Goal: Task Accomplishment & Management: Manage account settings

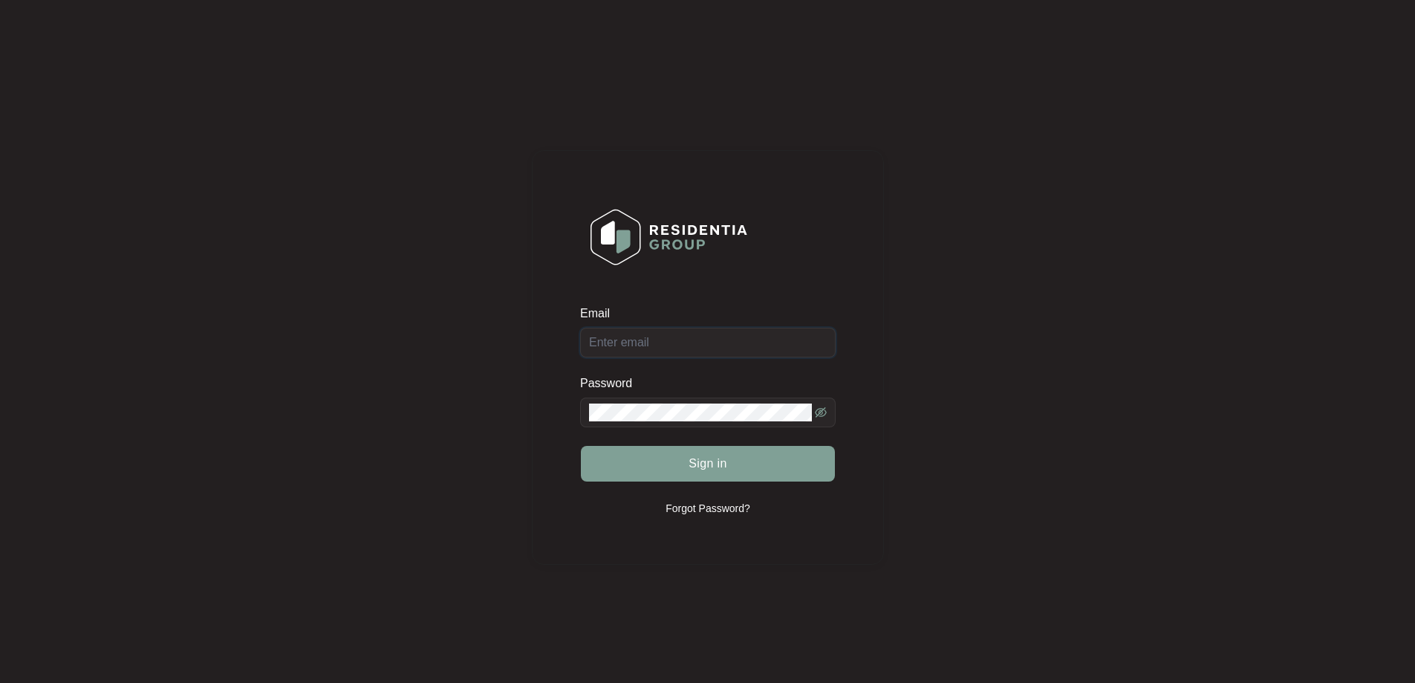
click at [743, 342] on div "Email" at bounding box center [708, 331] width 256 height 52
type input "[EMAIL_ADDRESS][DOMAIN_NAME]"
click at [690, 464] on span "Sign in" at bounding box center [708, 464] width 39 height 18
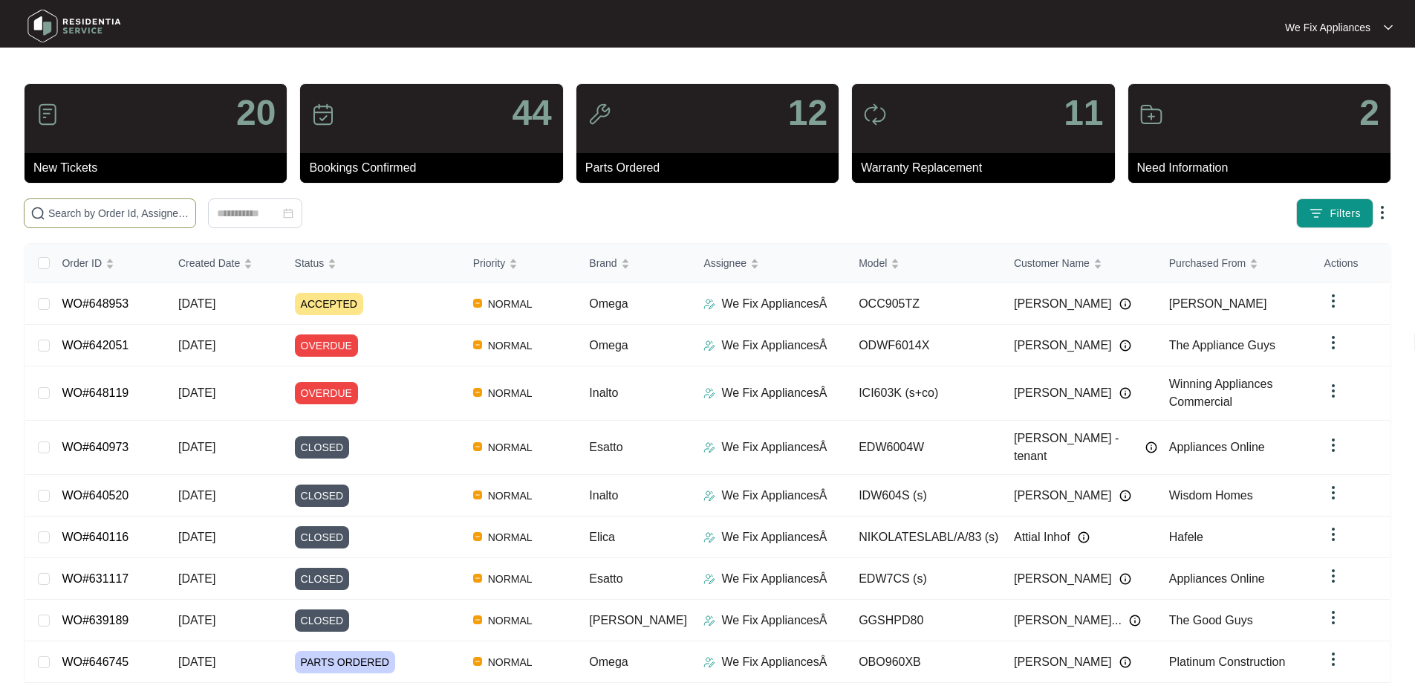
paste input "646141"
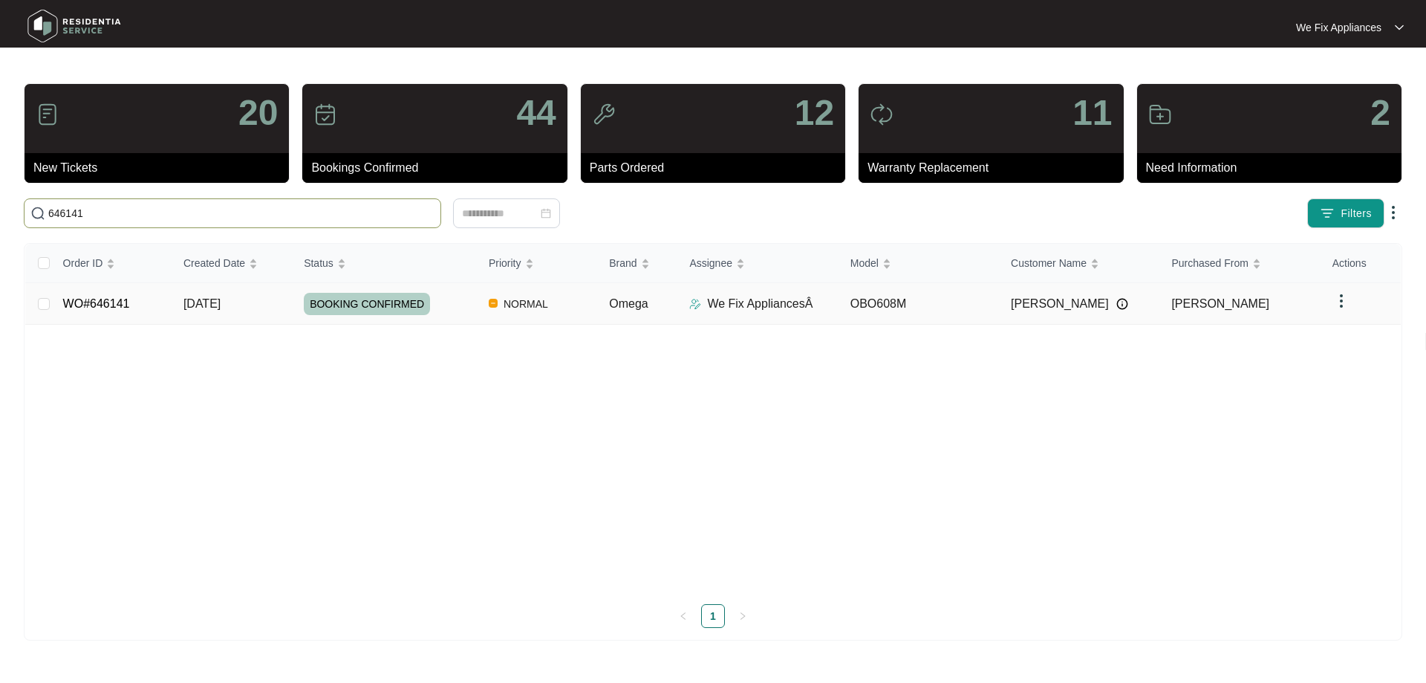
type input "646141"
click at [128, 307] on td "WO#646141" at bounding box center [111, 304] width 120 height 42
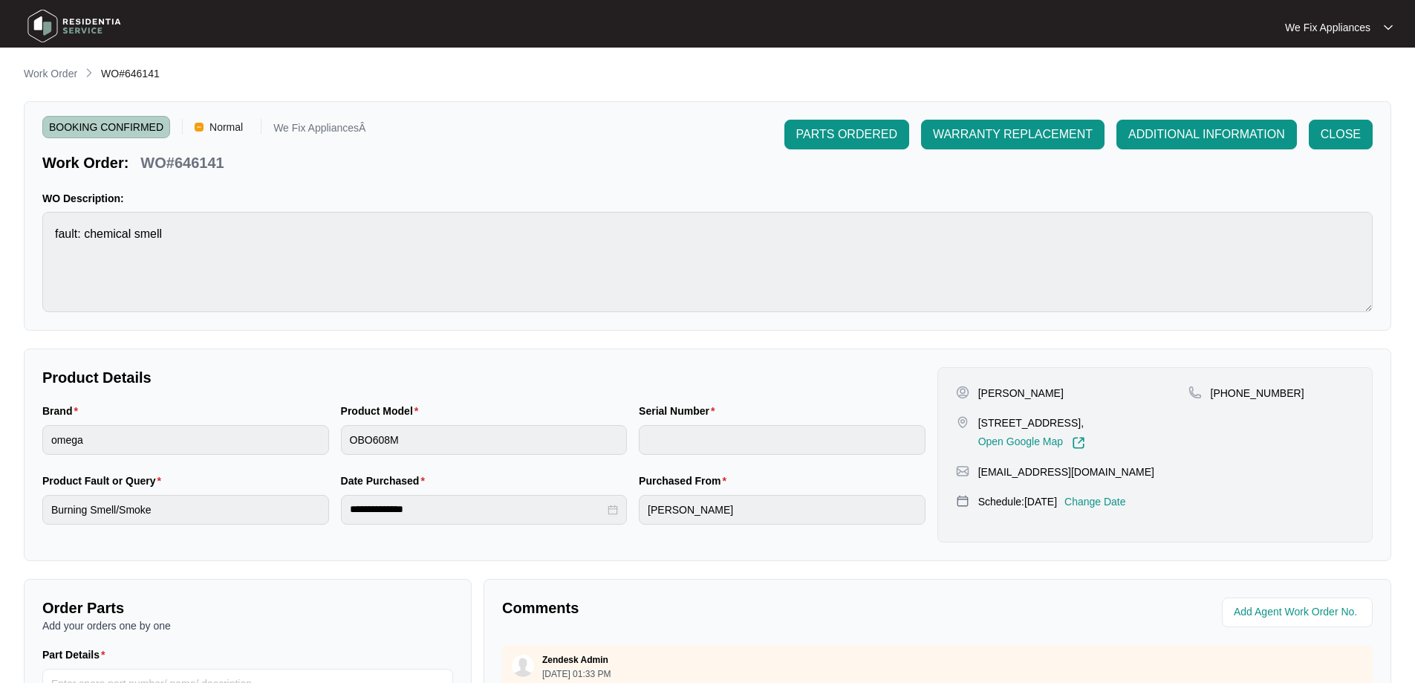
scroll to position [223, 0]
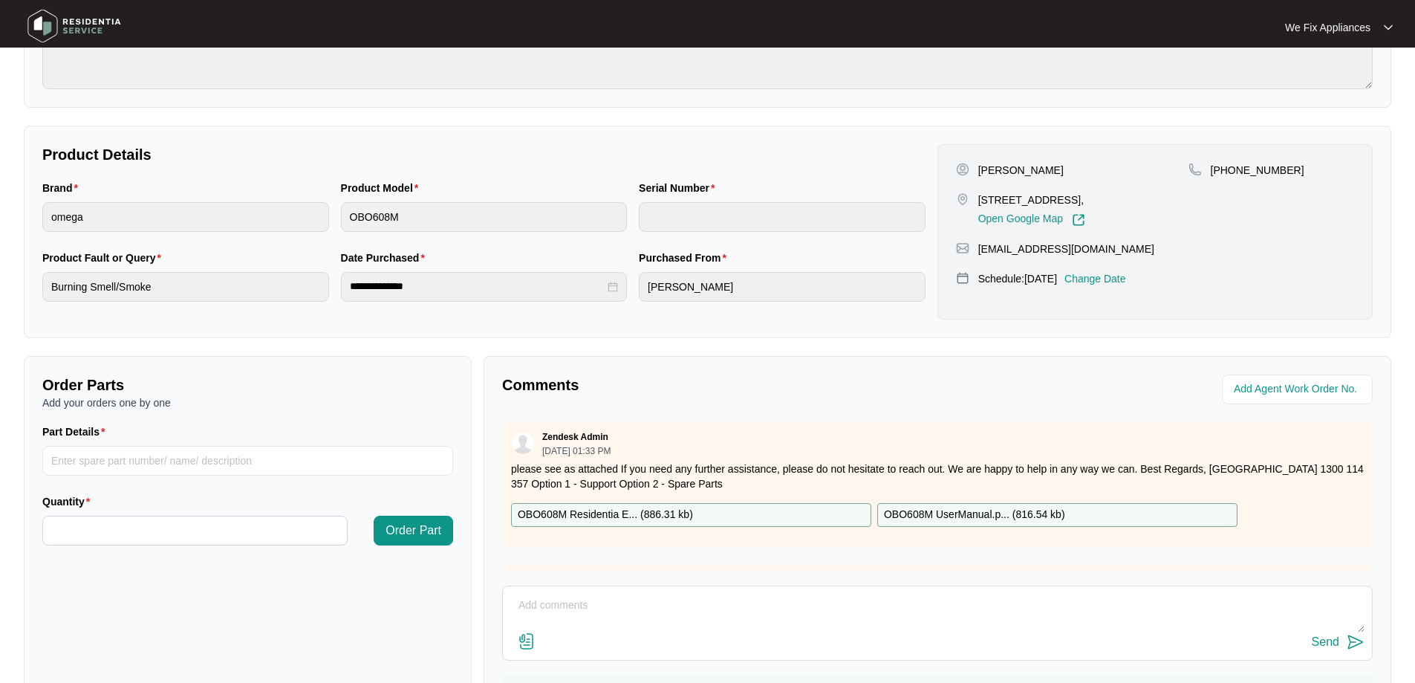
click at [1126, 271] on p "Change Date" at bounding box center [1095, 278] width 62 height 15
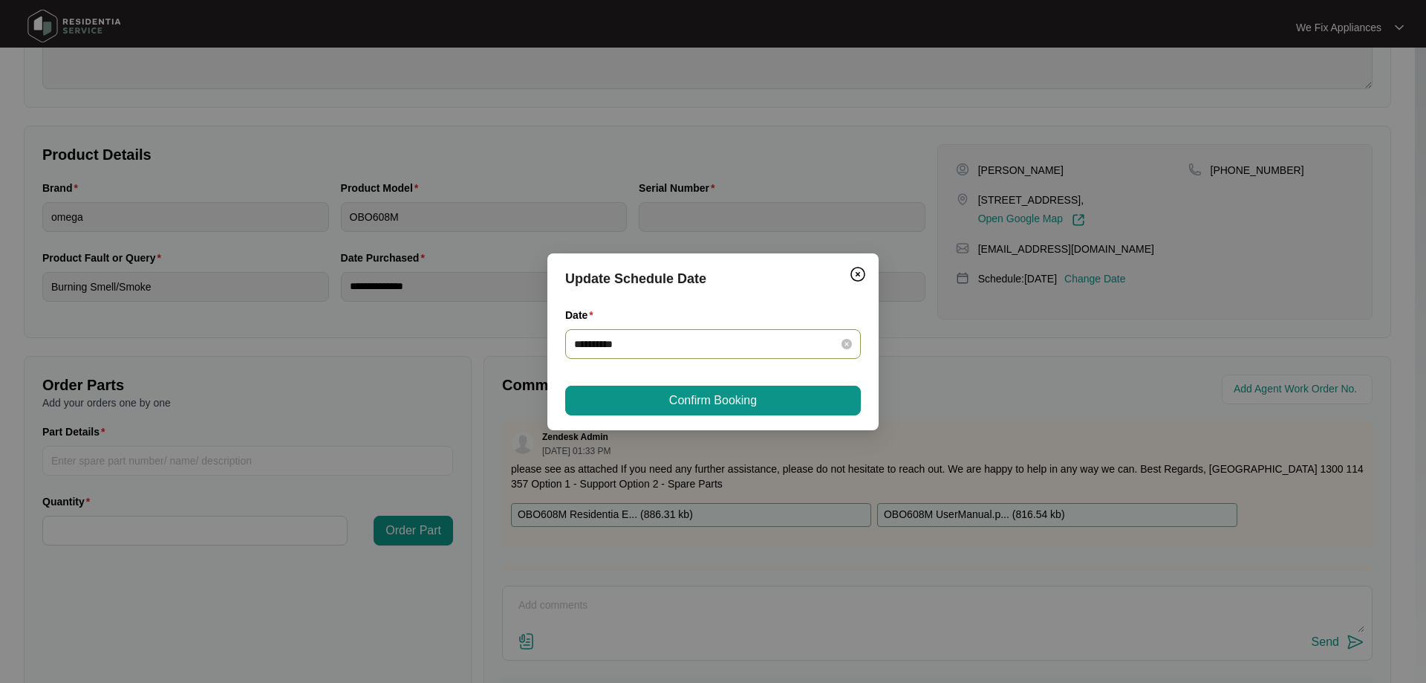
click at [758, 332] on div "**********" at bounding box center [713, 344] width 296 height 30
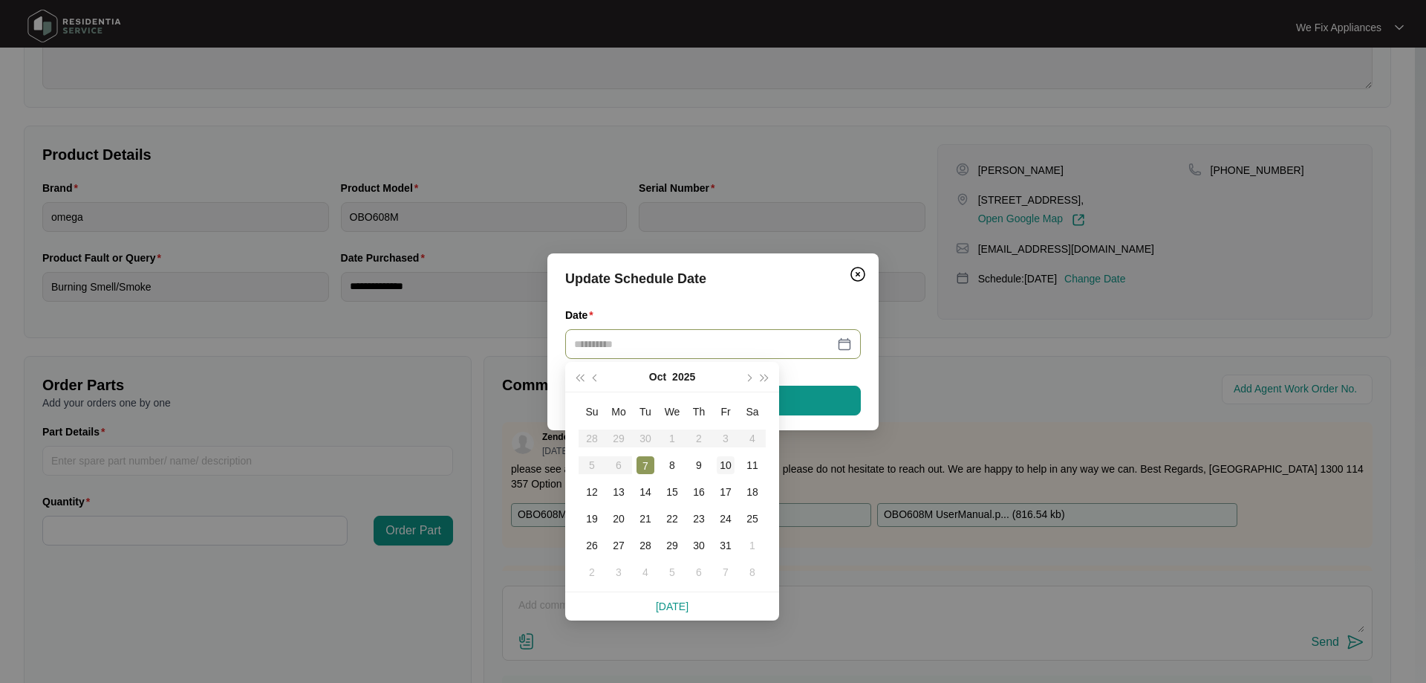
type input "**********"
click at [713, 465] on td "10" at bounding box center [725, 465] width 27 height 27
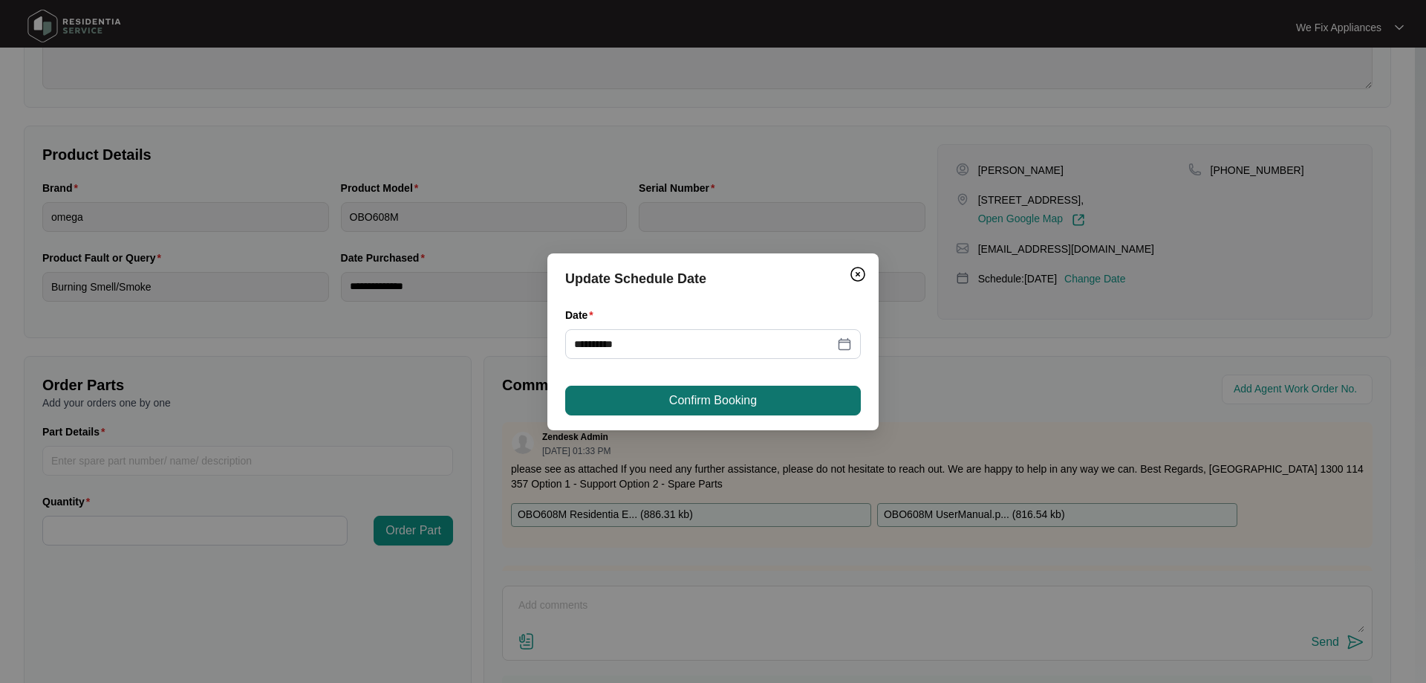
click at [726, 399] on span "Confirm Booking" at bounding box center [713, 400] width 88 height 18
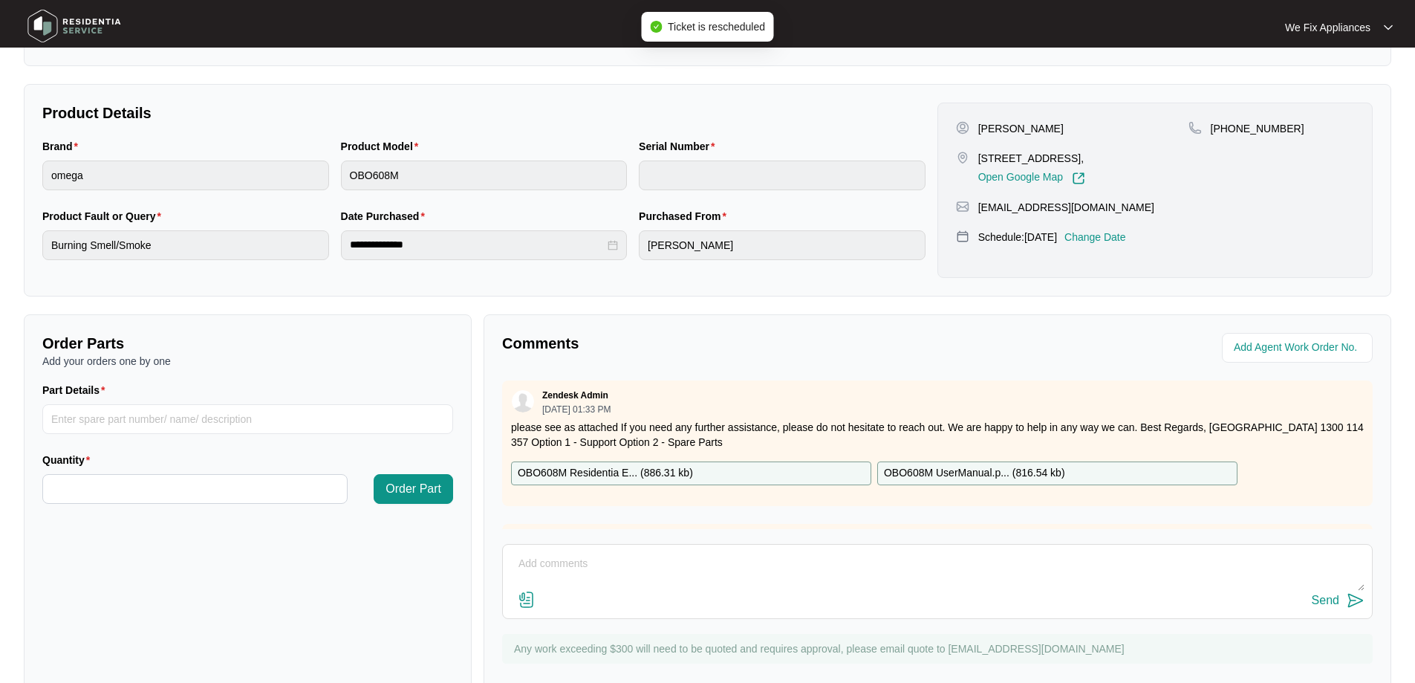
scroll to position [303, 0]
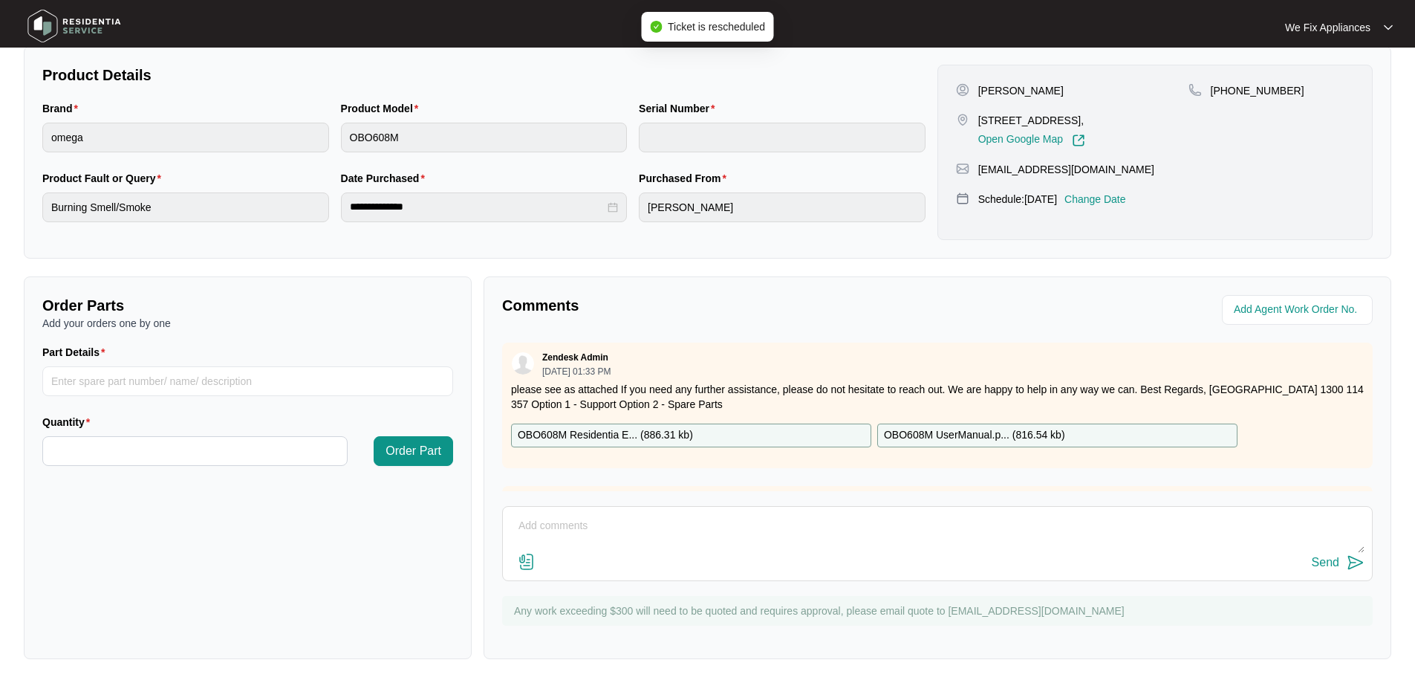
click at [696, 570] on div "Send" at bounding box center [937, 563] width 854 height 20
click at [766, 522] on textarea at bounding box center [937, 533] width 854 height 39
type textarea "Hi guys, just fyi- customer cancelled todays service rebooked for [DATE] instea…"
click at [1331, 563] on div "Send" at bounding box center [1325, 562] width 27 height 13
click at [79, 34] on img at bounding box center [74, 26] width 104 height 45
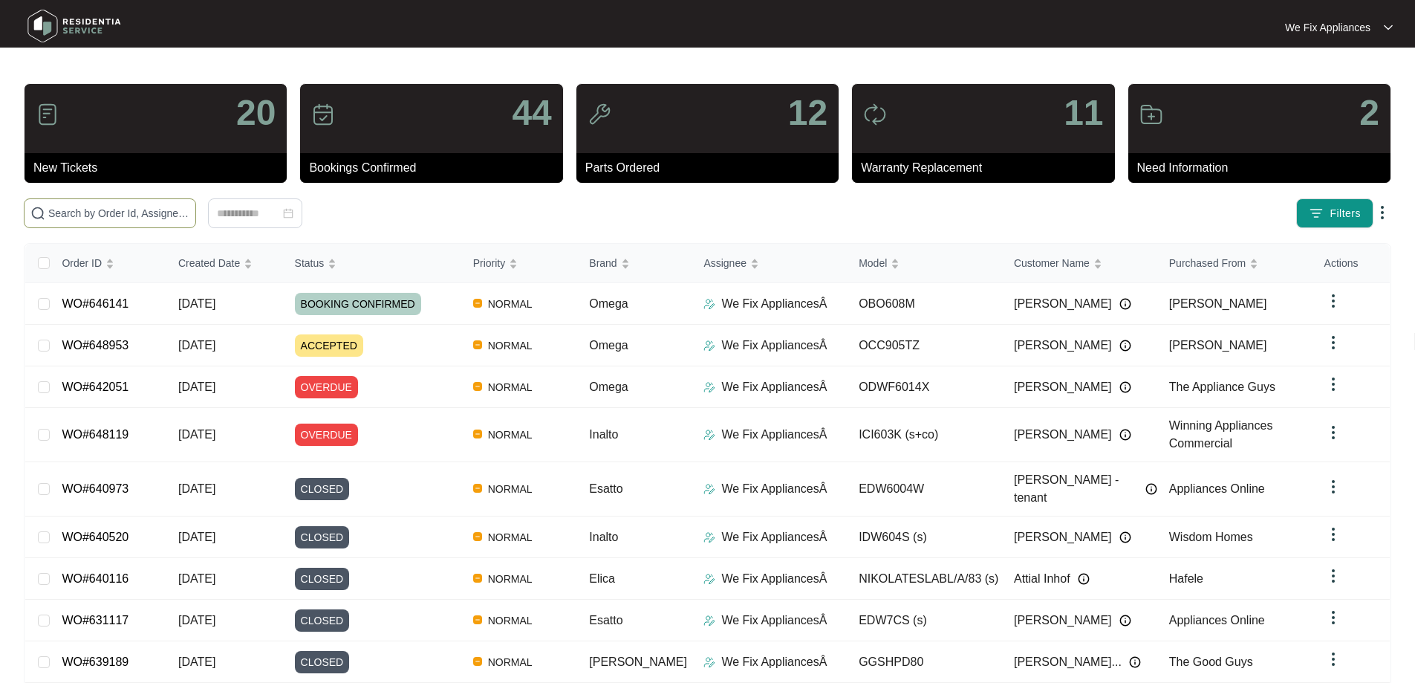
paste input "648953"
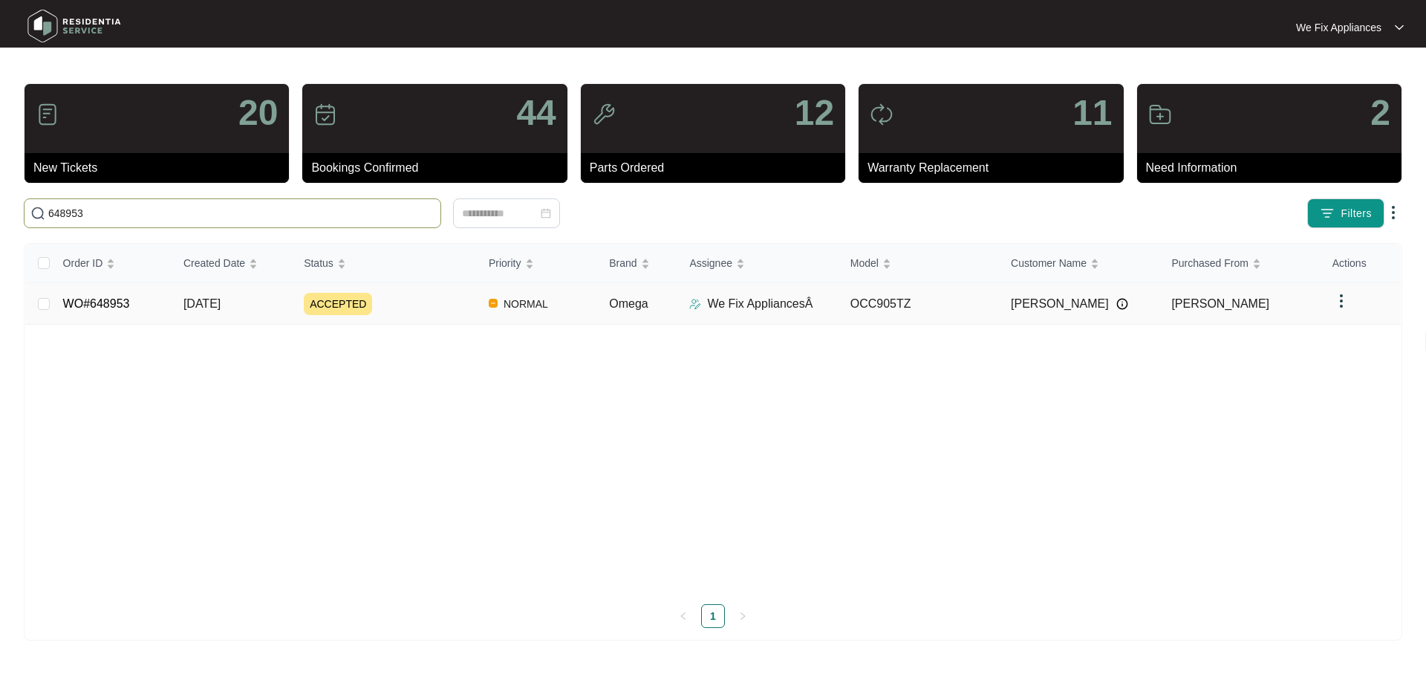
type input "648953"
click at [108, 295] on td "WO#648953" at bounding box center [111, 304] width 120 height 42
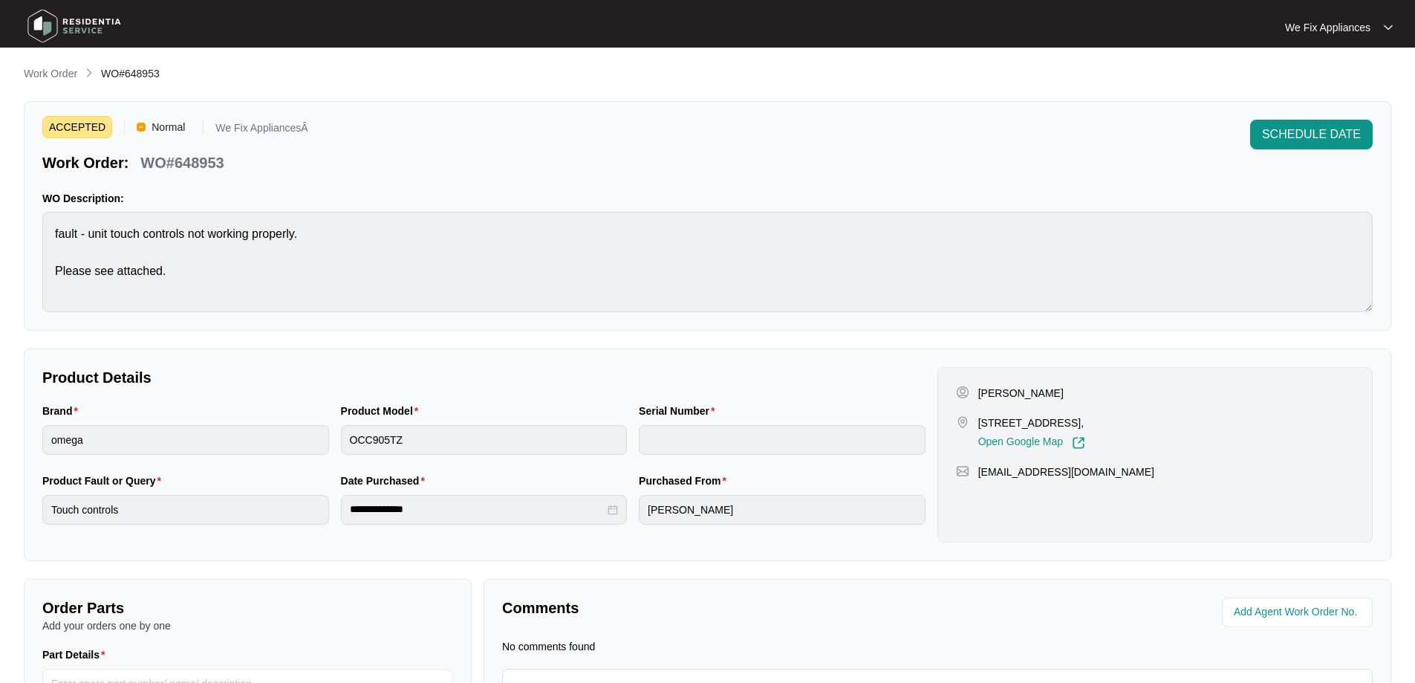
scroll to position [163, 0]
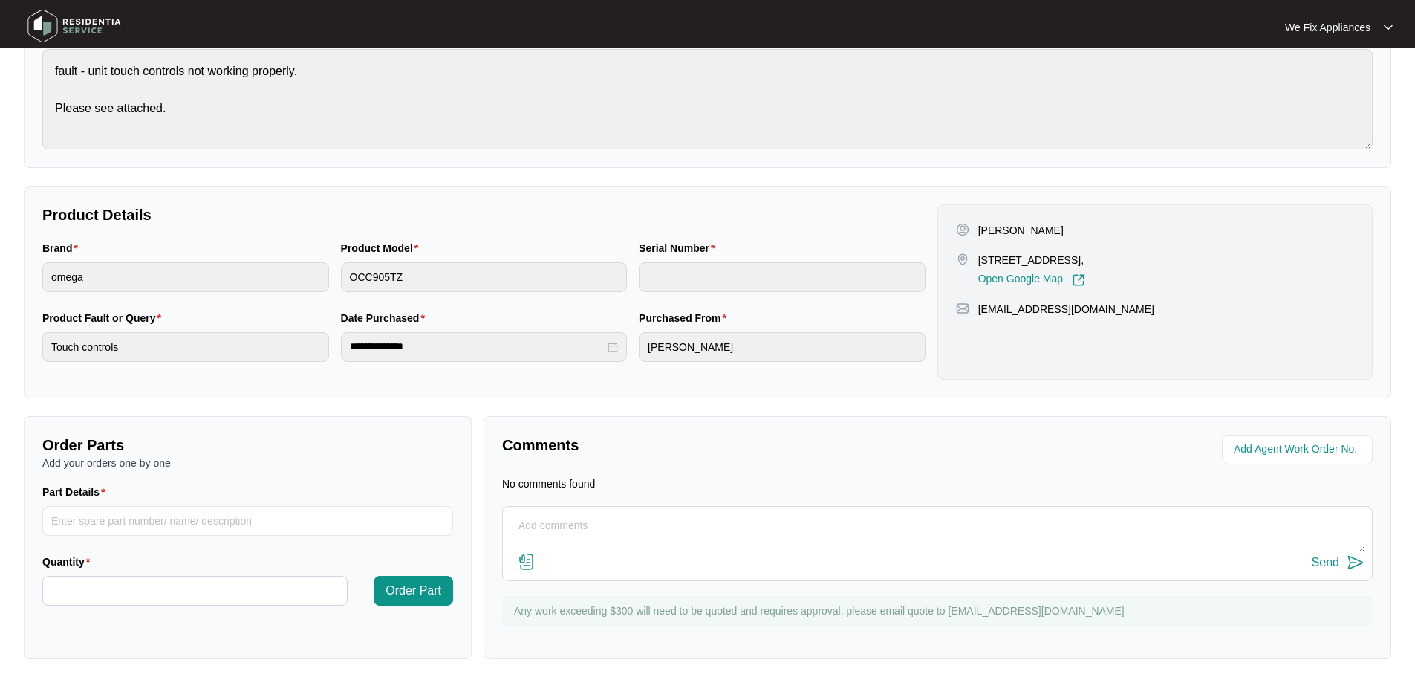
click at [693, 517] on textarea at bounding box center [937, 533] width 854 height 39
type textarea "Hi team, emailed customer to call us back, but you guys also have a phone numbe…"
click at [1326, 553] on button "Send" at bounding box center [1338, 563] width 53 height 20
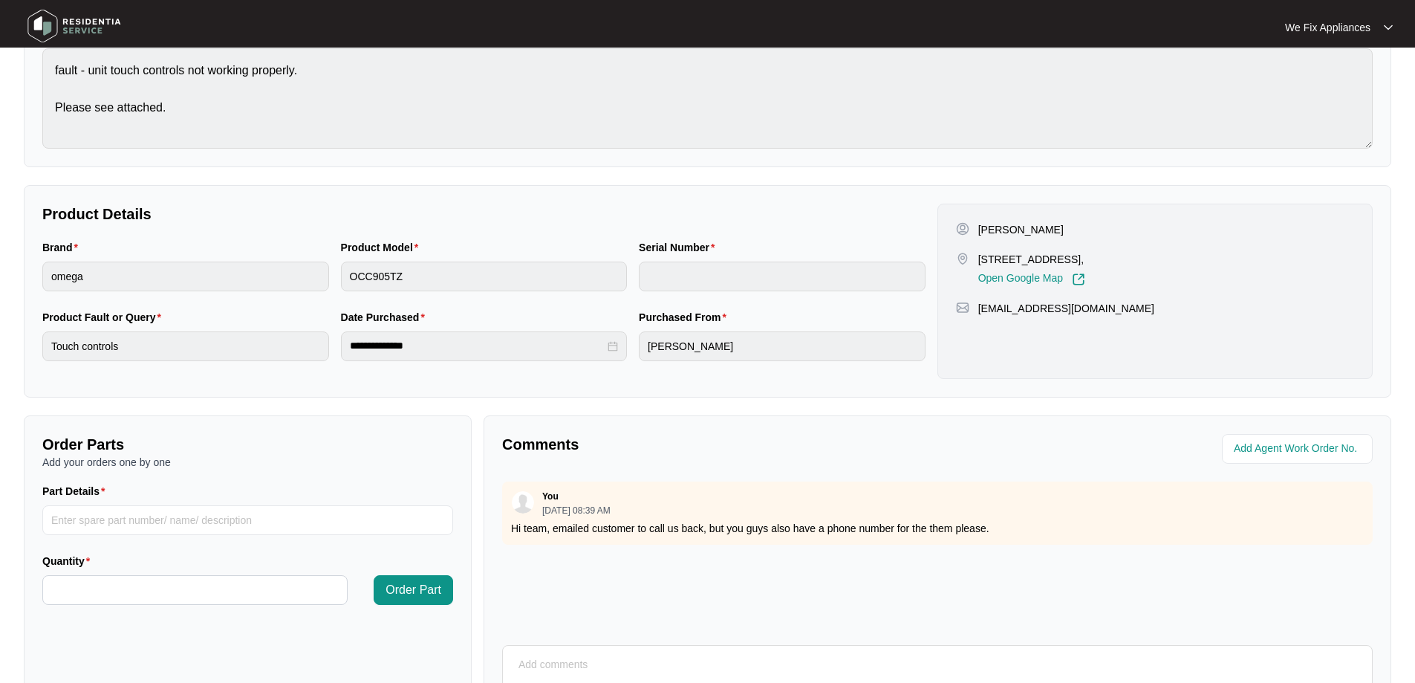
click at [74, 26] on img at bounding box center [74, 26] width 104 height 45
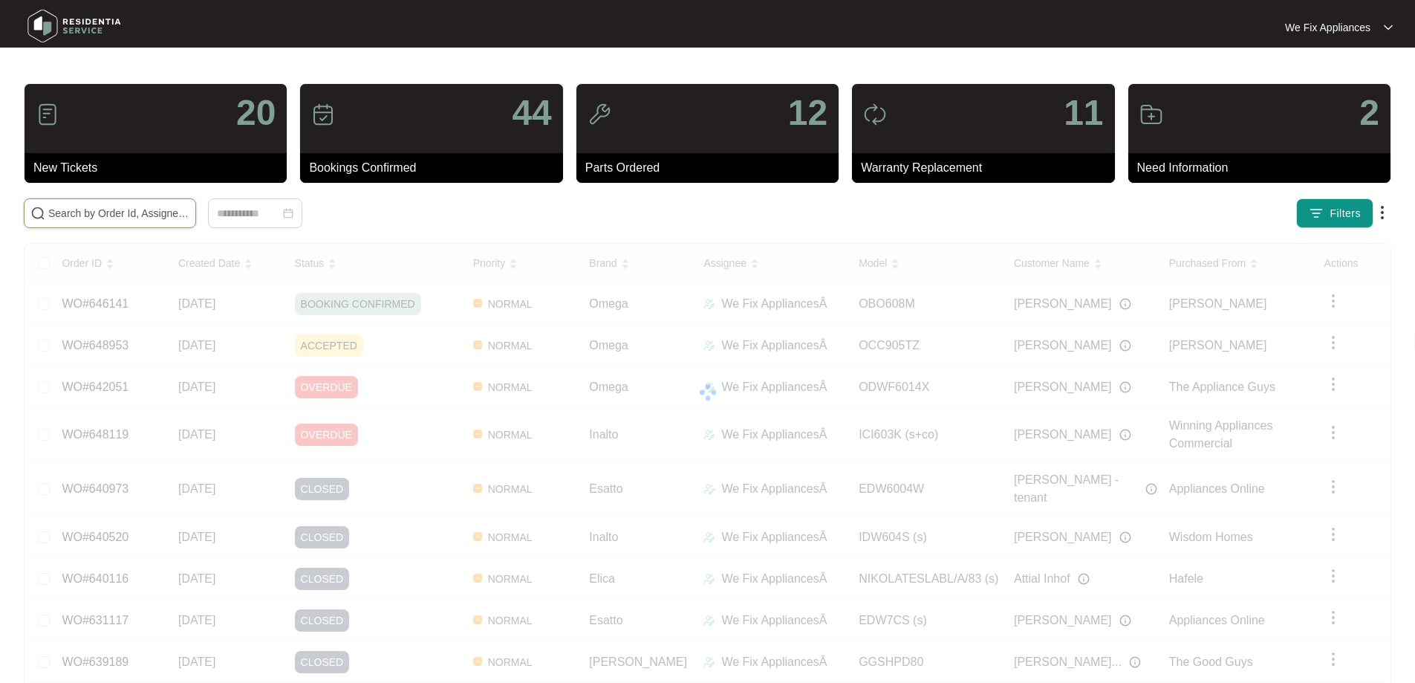
drag, startPoint x: 147, startPoint y: 202, endPoint x: 141, endPoint y: 210, distance: 10.1
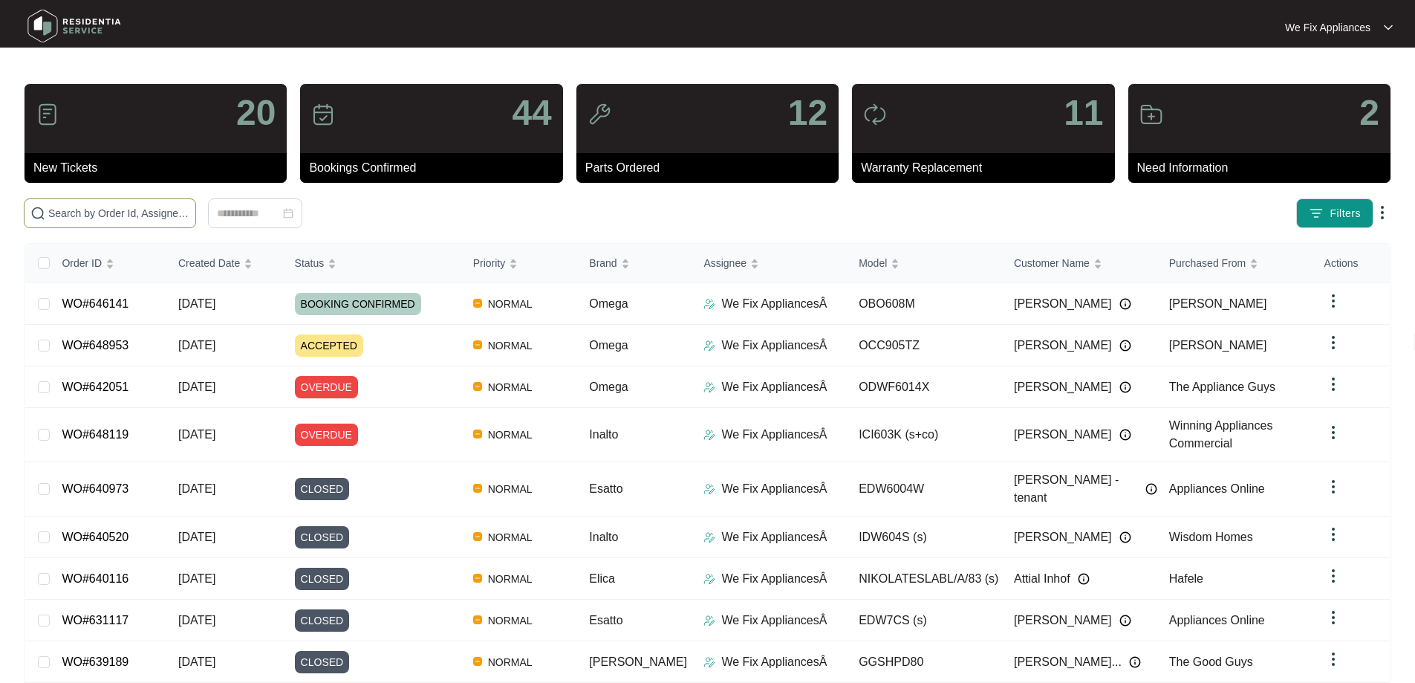
paste input "635290"
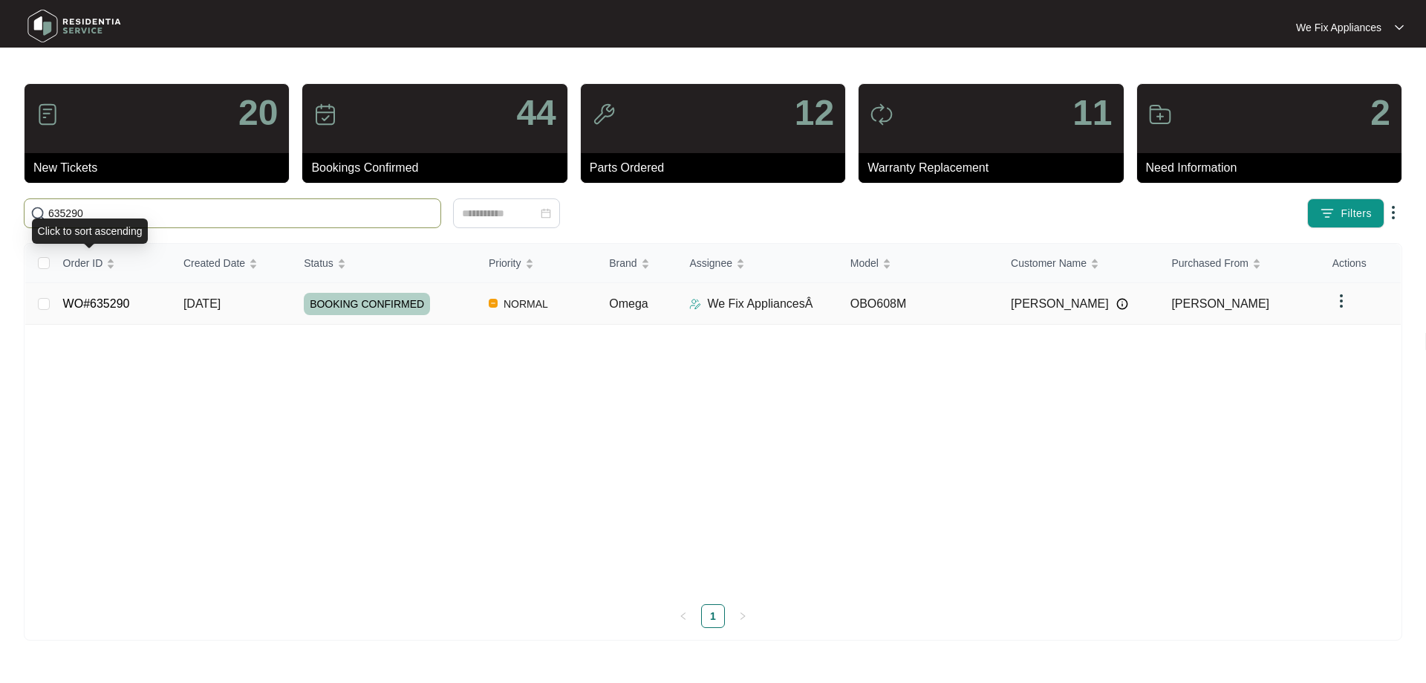
type input "635290"
click at [94, 286] on td "WO#635290" at bounding box center [111, 304] width 120 height 42
click at [87, 310] on td "WO#635290" at bounding box center [111, 304] width 120 height 42
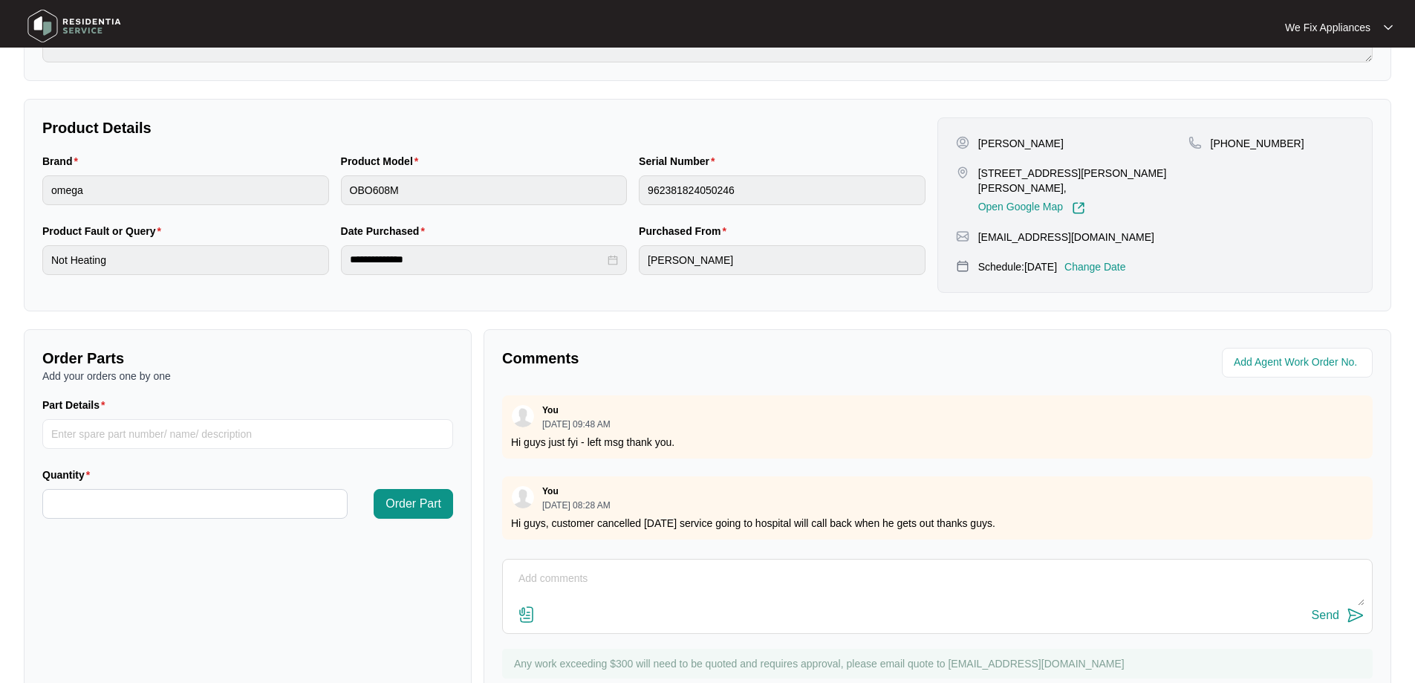
scroll to position [303, 0]
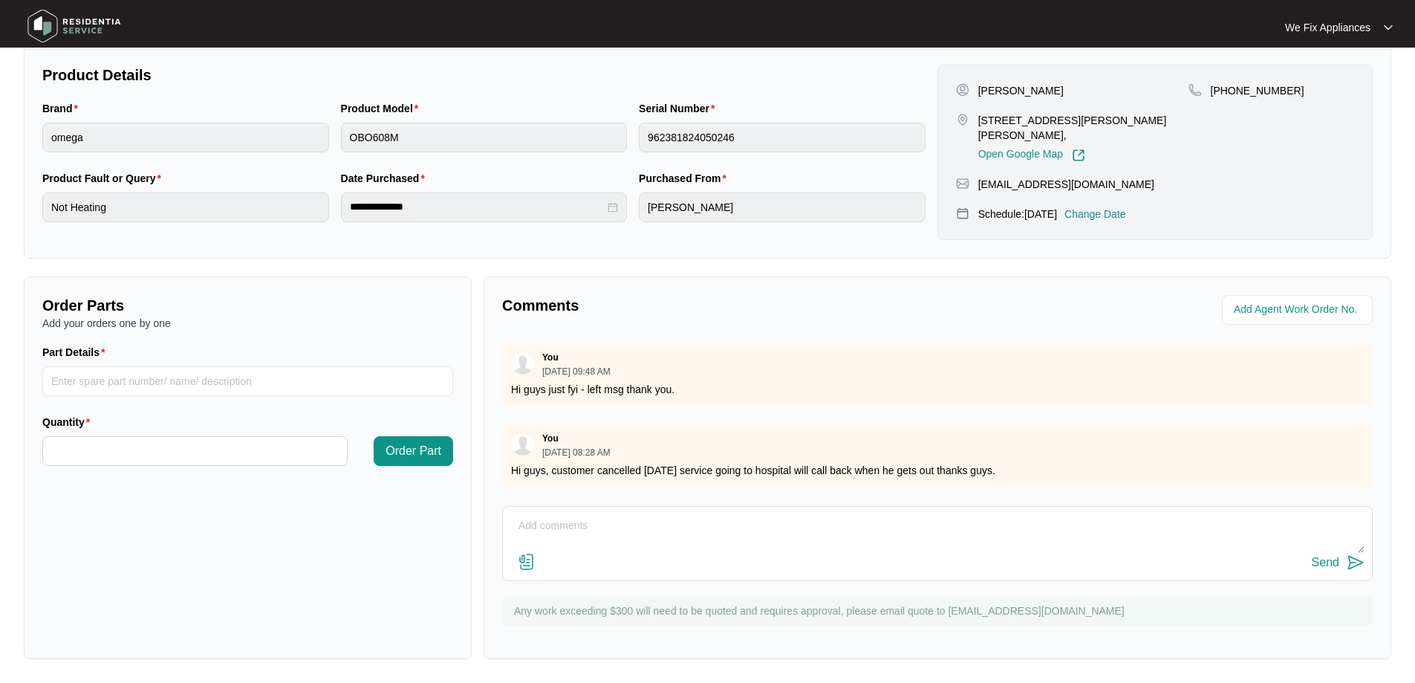
click at [545, 533] on textarea at bounding box center [937, 533] width 854 height 39
type textarea "Hi team, customer is still in hospital will call back when he gets out thank yo…"
click at [1324, 564] on div "Send" at bounding box center [1325, 562] width 27 height 13
click at [92, 22] on img at bounding box center [74, 26] width 104 height 45
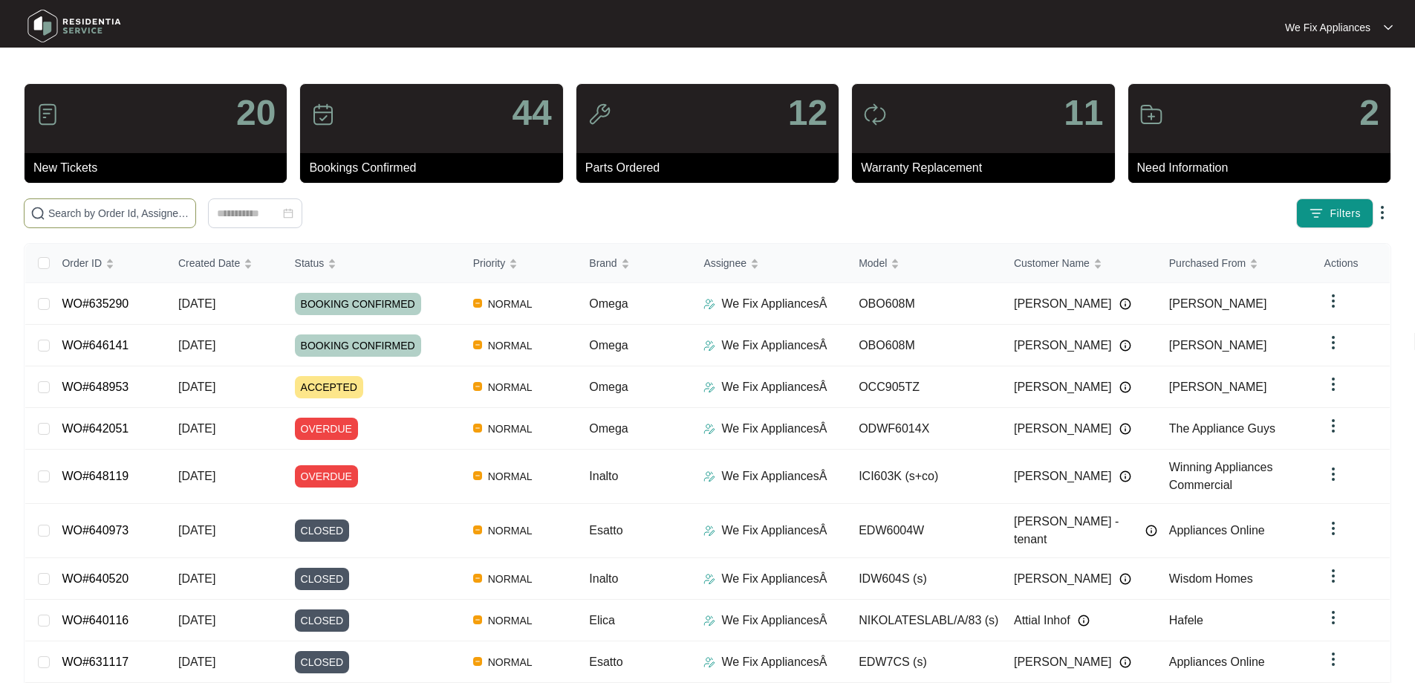
drag, startPoint x: 141, startPoint y: 221, endPoint x: 167, endPoint y: 212, distance: 27.7
paste input "648415"
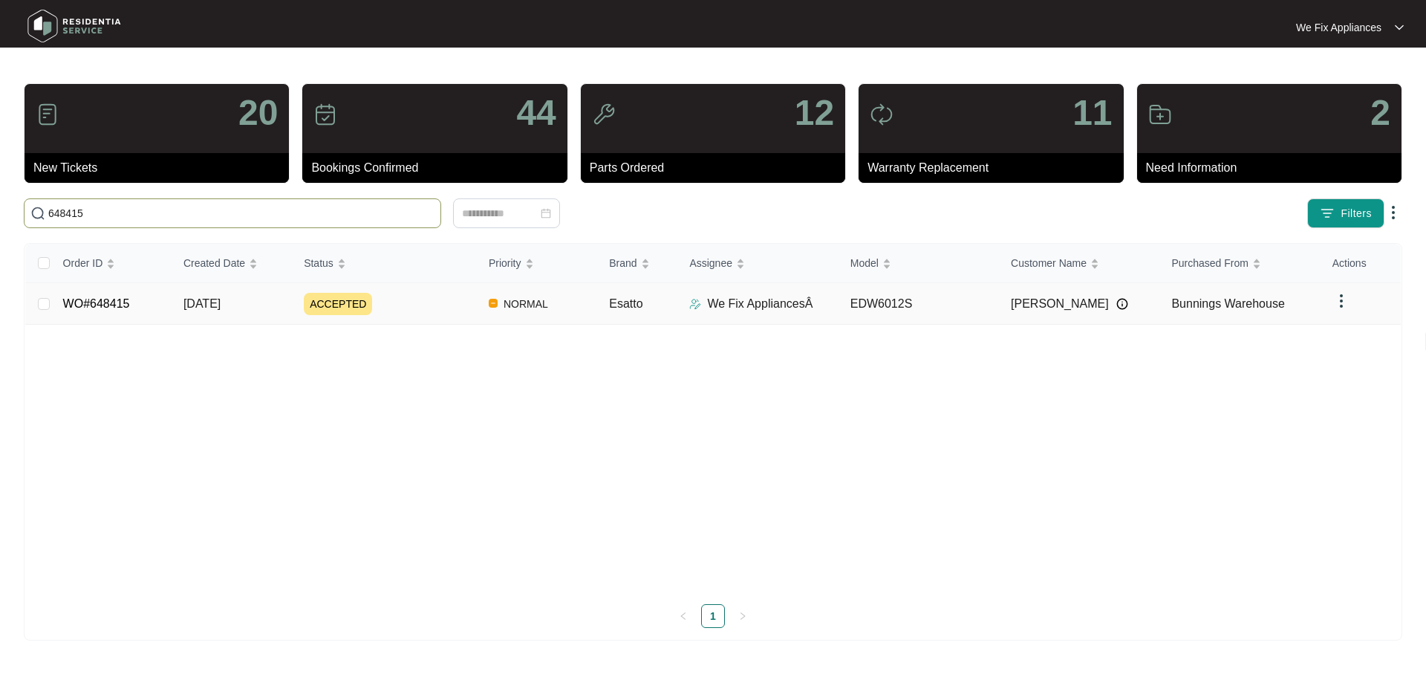
type input "648415"
click at [93, 297] on link "WO#648415" at bounding box center [96, 303] width 67 height 13
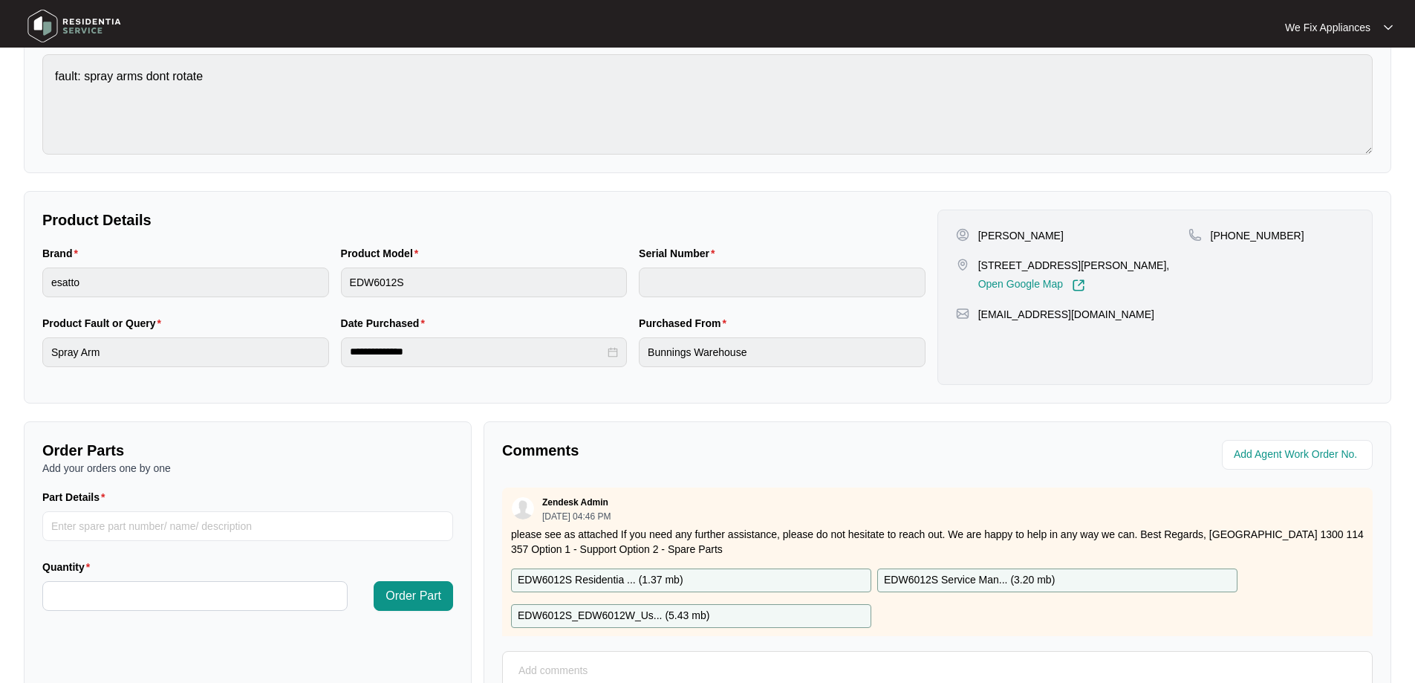
scroll to position [303, 0]
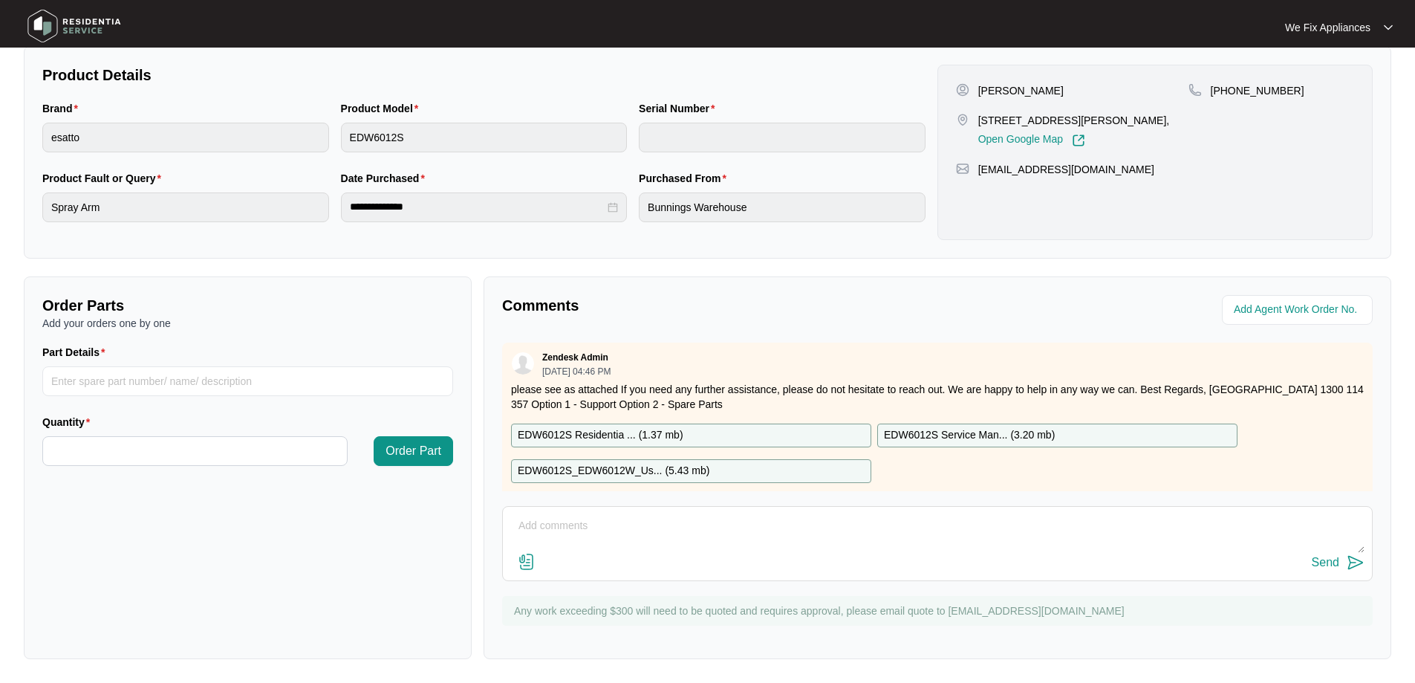
click at [631, 534] on textarea at bounding box center [937, 533] width 854 height 39
type textarea "Hi team, left another message and text for customer to call us back thank you."
click at [1334, 564] on div "Send" at bounding box center [1325, 562] width 27 height 13
click at [79, 14] on img at bounding box center [74, 26] width 104 height 45
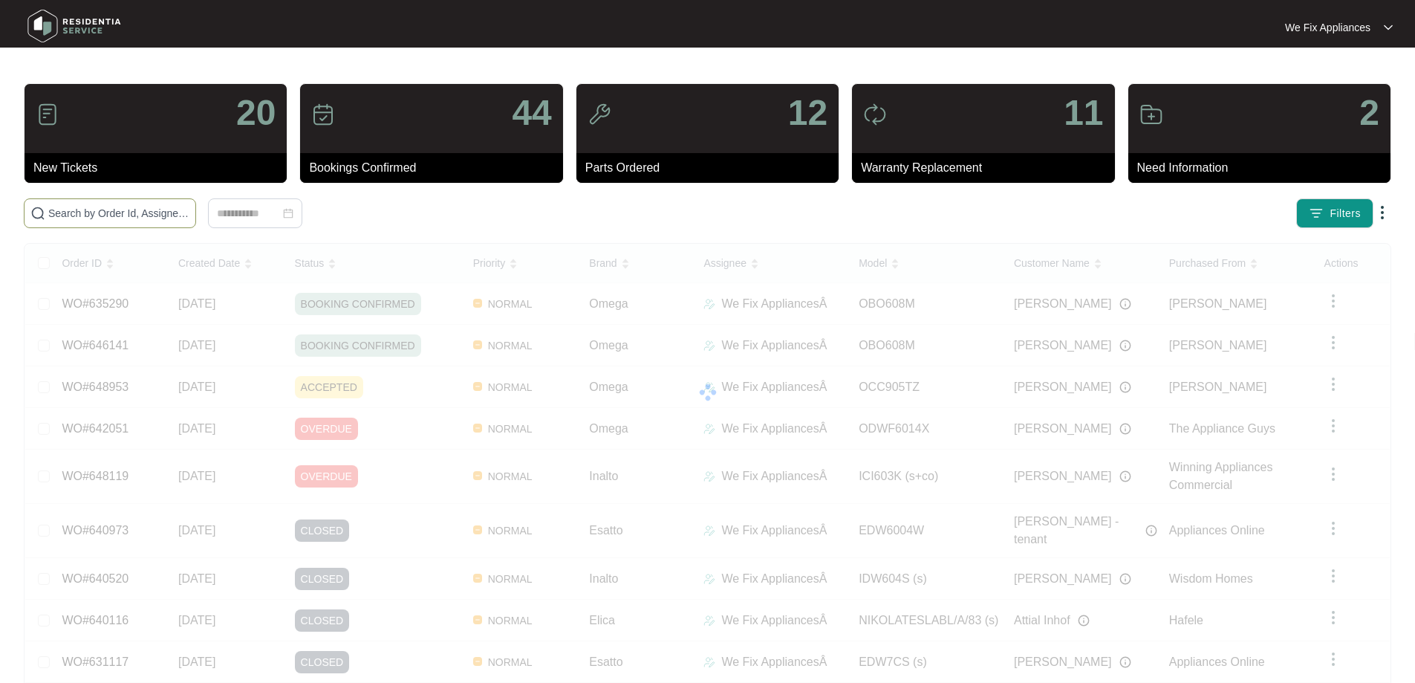
paste input "648617"
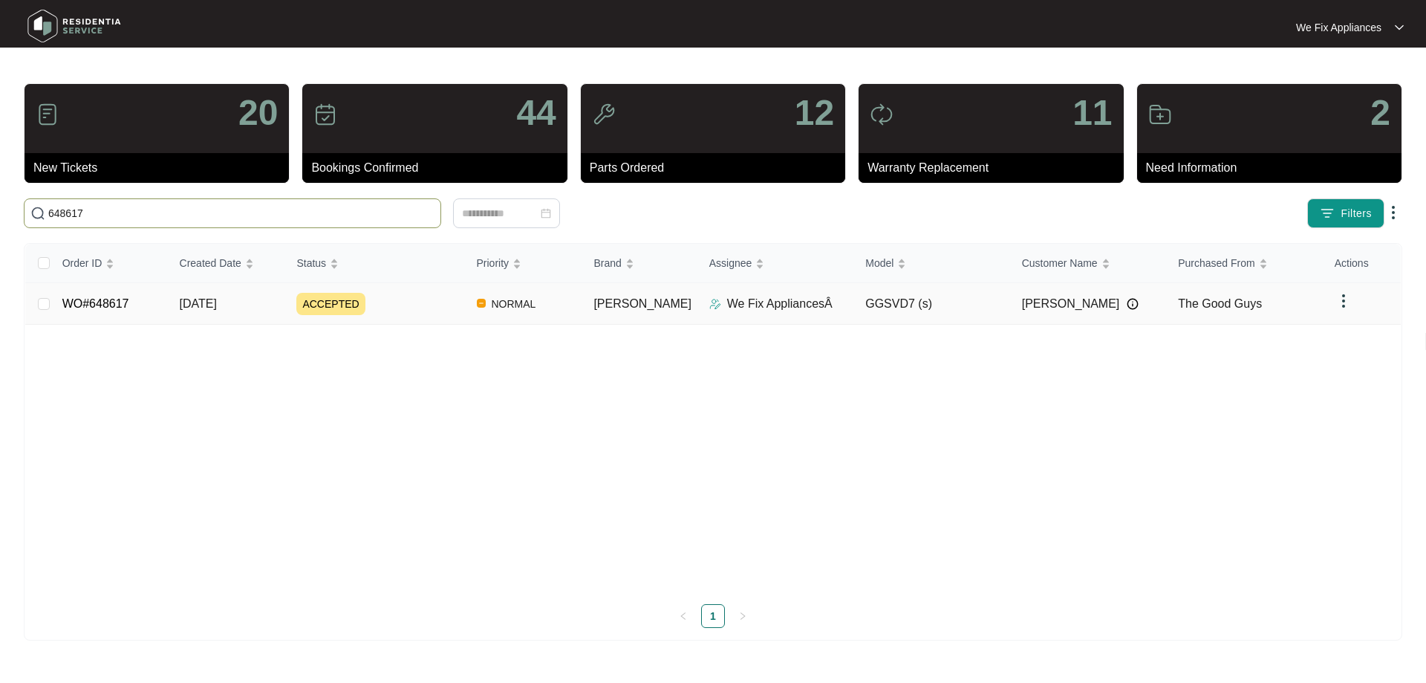
type input "648617"
click at [100, 297] on link "WO#648617" at bounding box center [95, 303] width 67 height 13
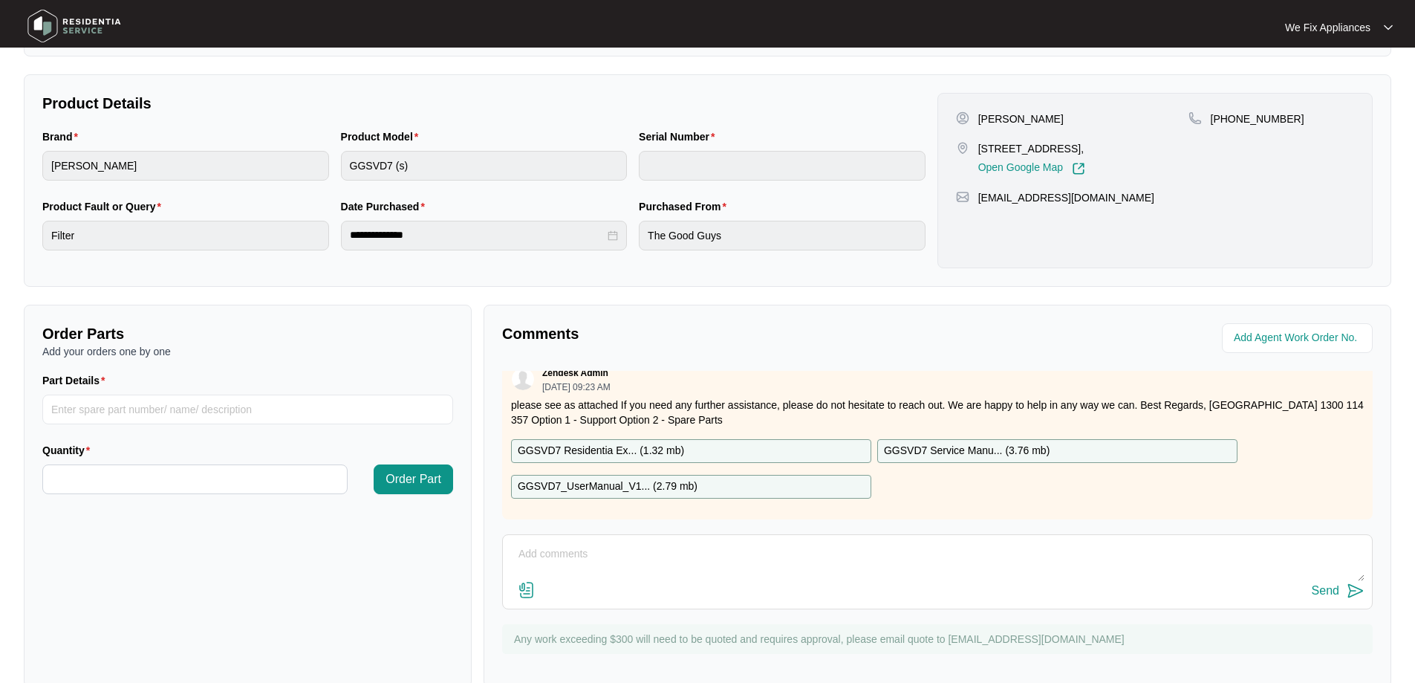
scroll to position [303, 0]
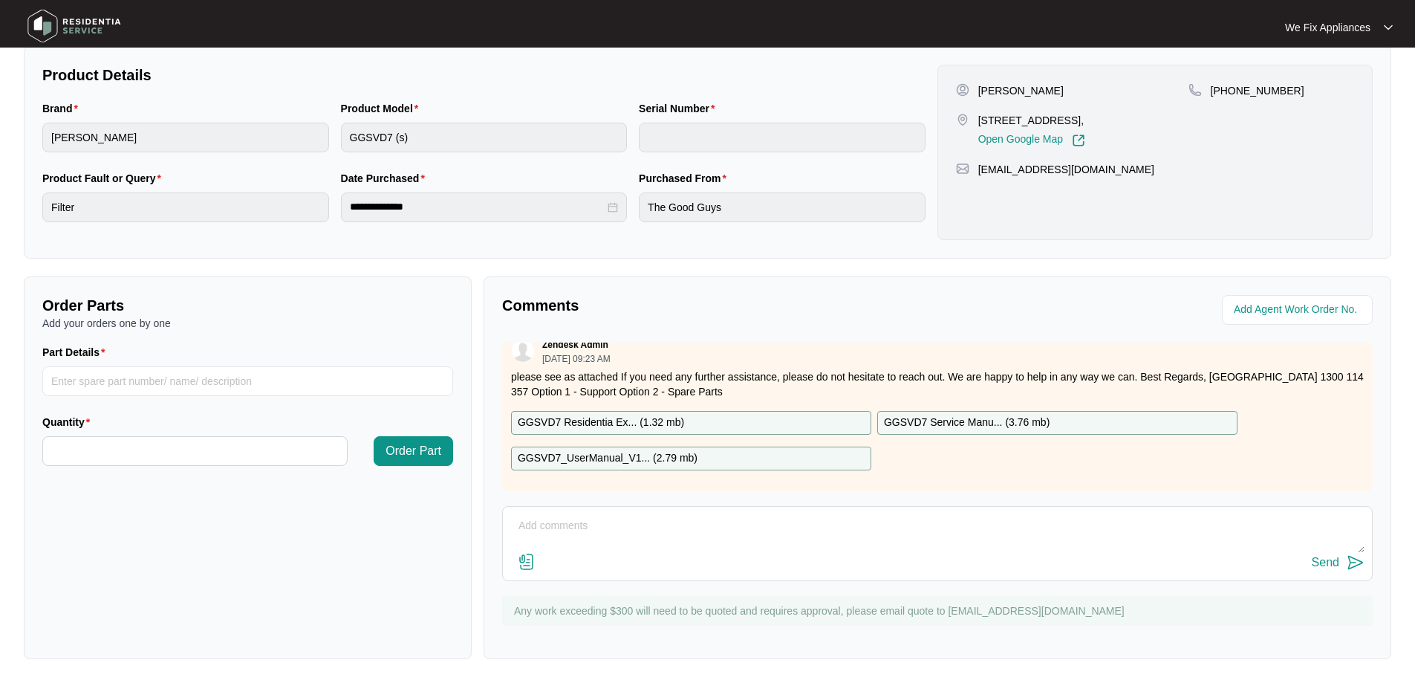
click at [904, 533] on textarea at bounding box center [937, 533] width 854 height 39
type textarea "Hi team, spoke with customer requested [DATE] her day off thank you."
click at [1325, 563] on div "Send" at bounding box center [1325, 562] width 27 height 13
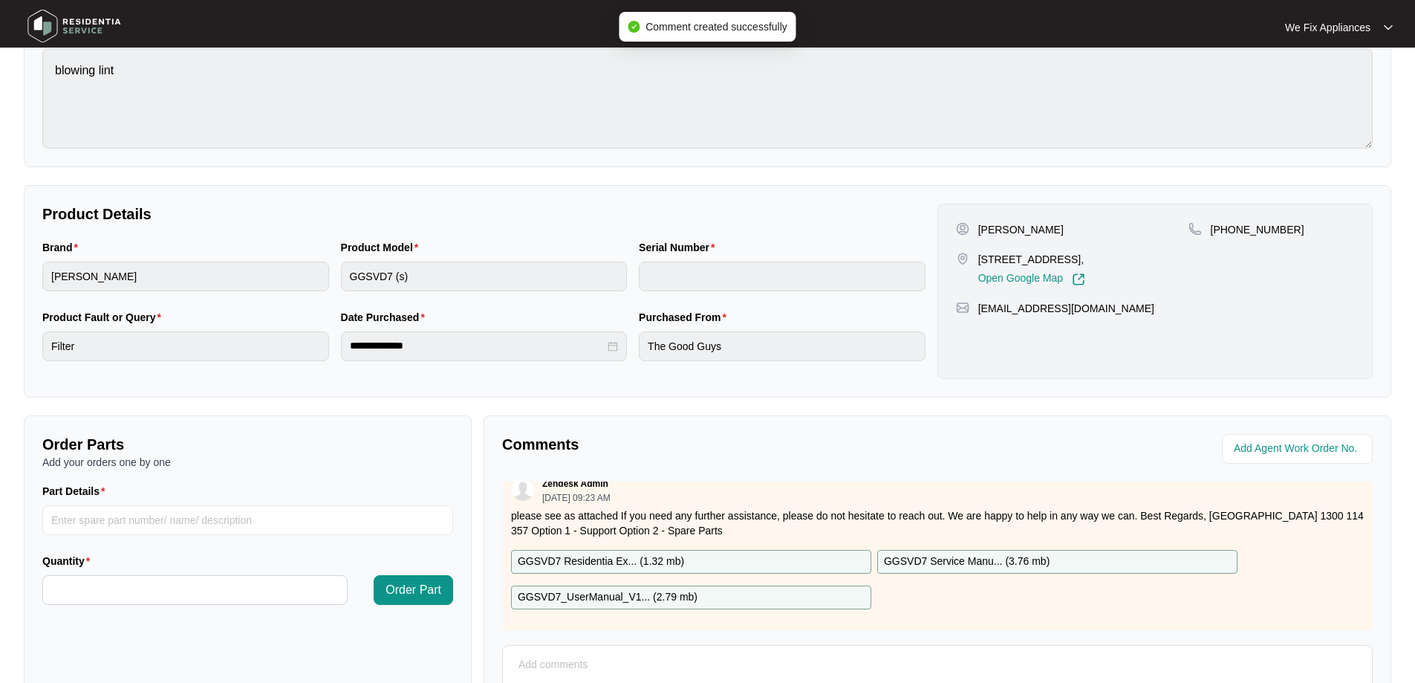
scroll to position [0, 0]
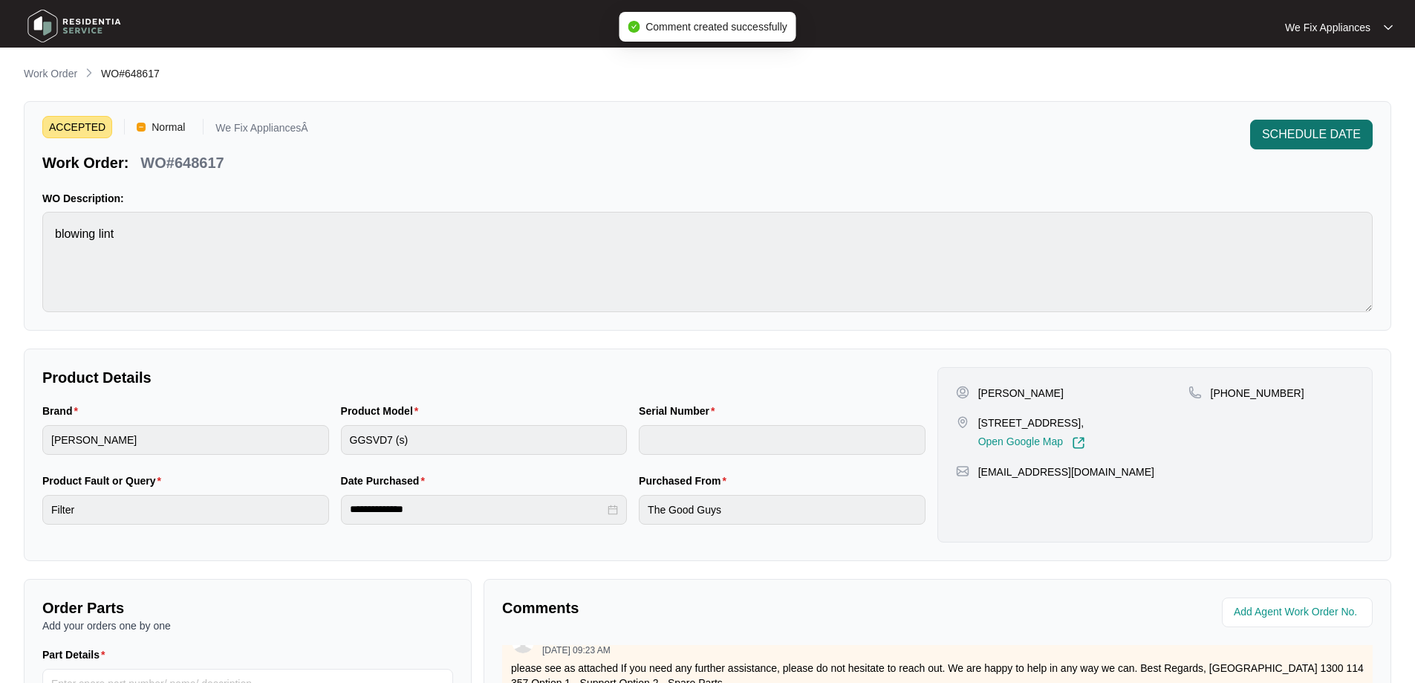
click at [1313, 139] on span "SCHEDULE DATE" at bounding box center [1311, 135] width 99 height 18
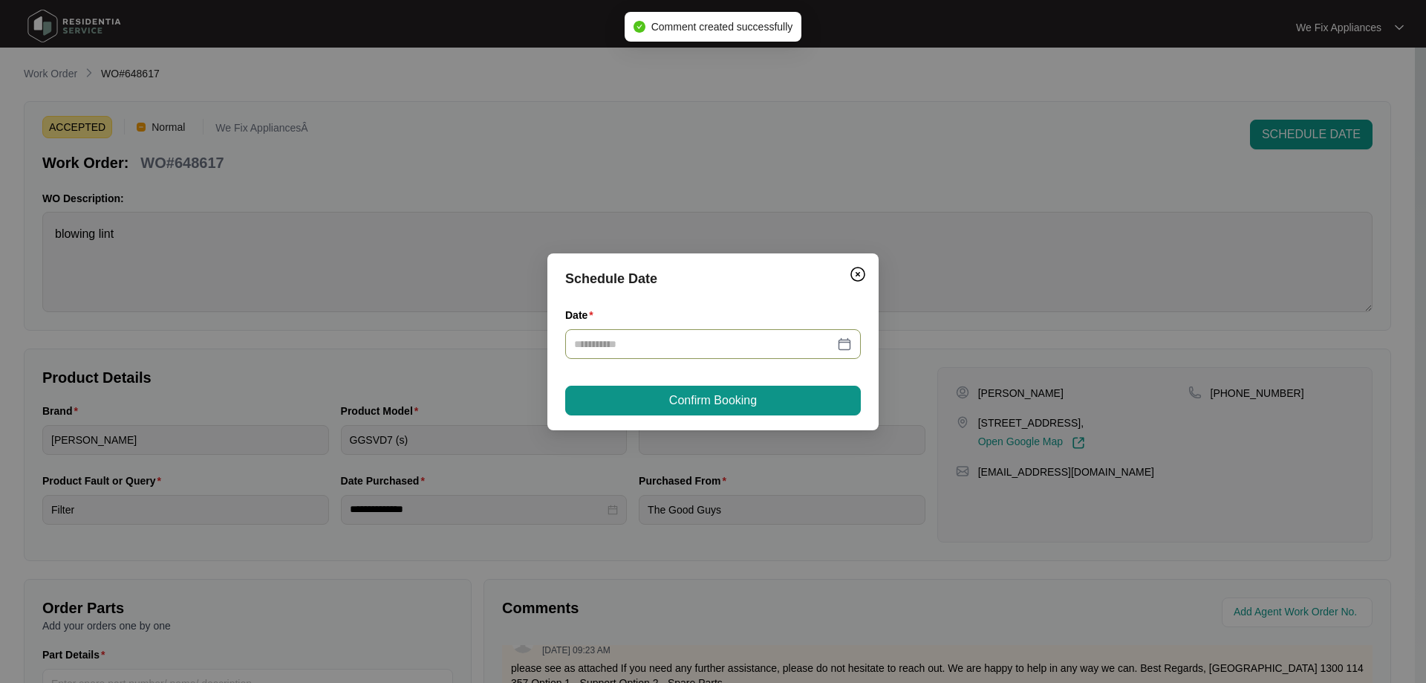
click at [743, 338] on div at bounding box center [713, 344] width 296 height 30
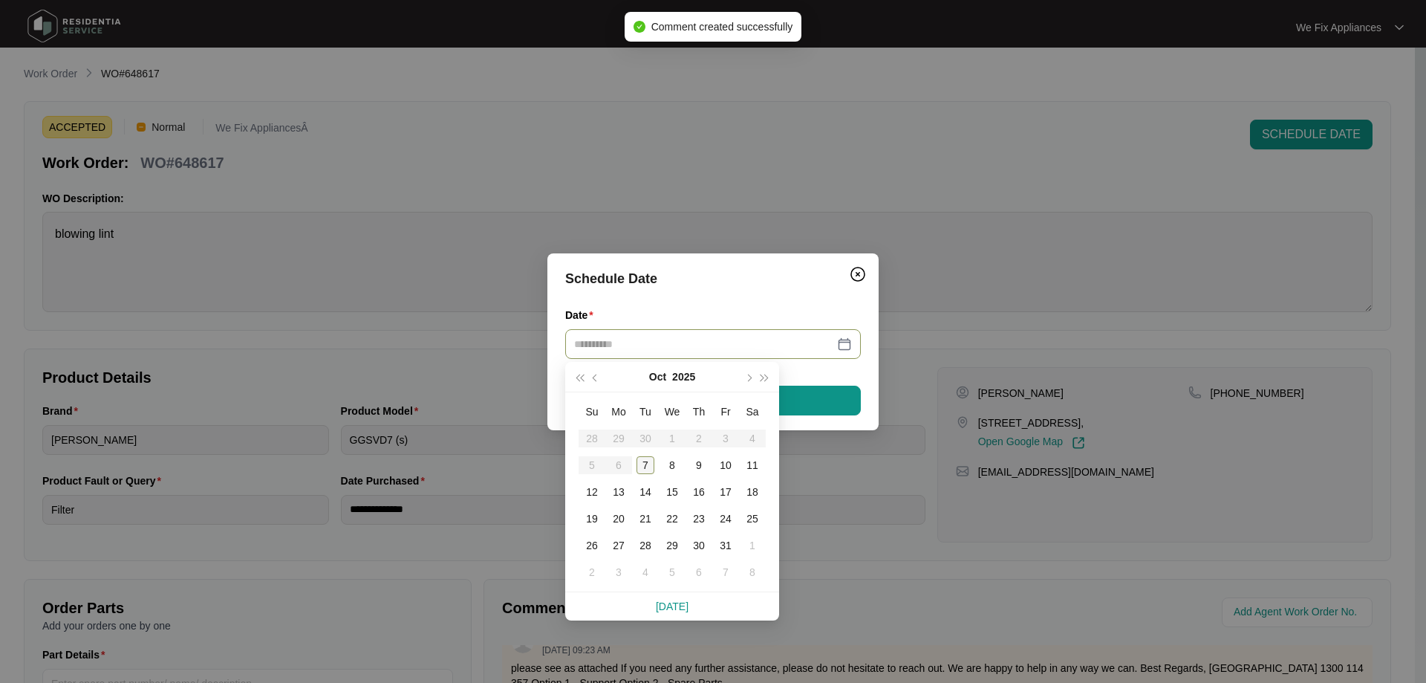
type input "**********"
click at [616, 485] on div "13" at bounding box center [619, 492] width 18 height 18
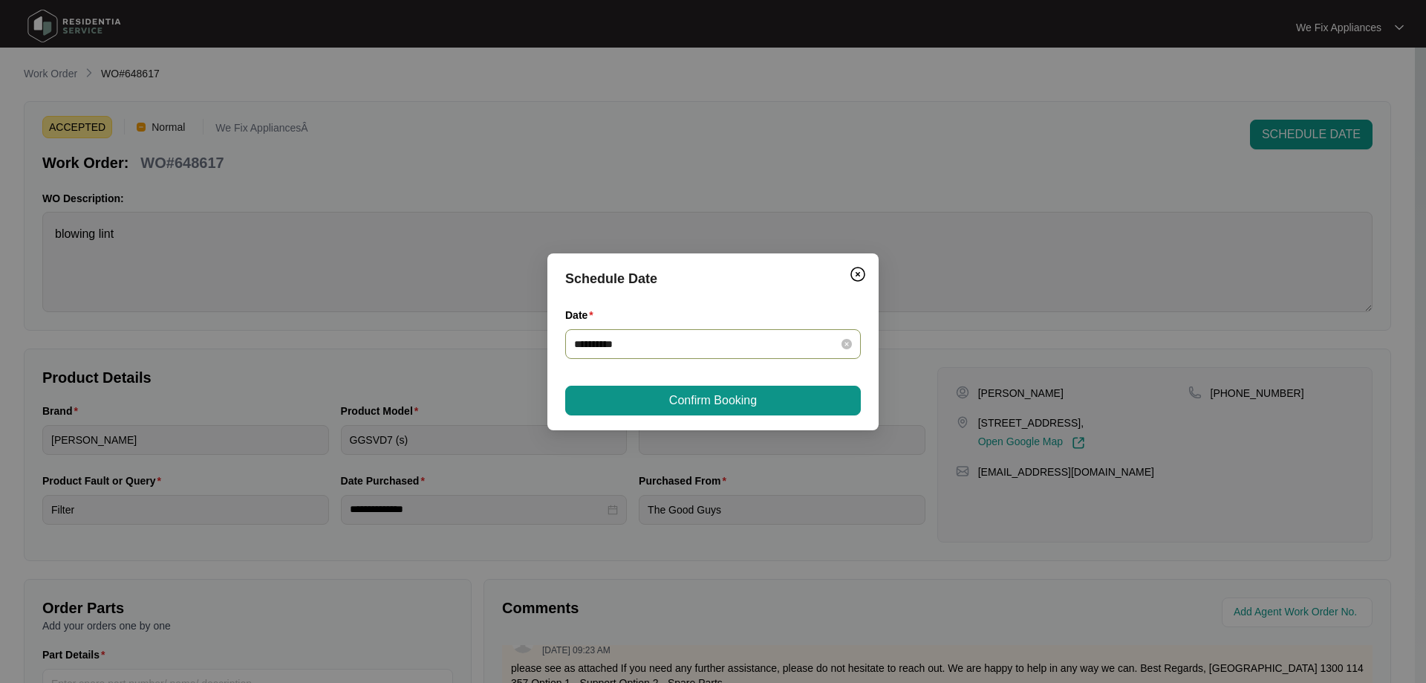
type input "**********"
click at [736, 389] on button "Confirm Booking" at bounding box center [713, 401] width 296 height 30
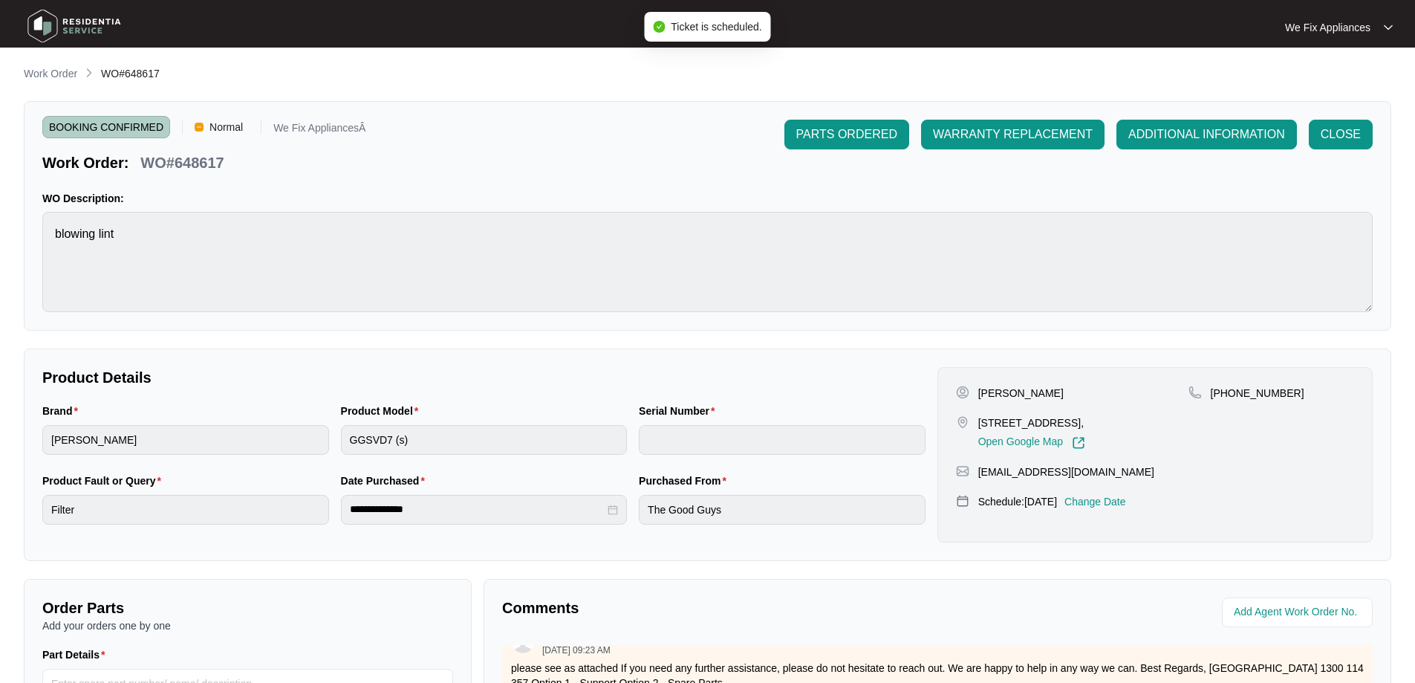
click at [93, 28] on img at bounding box center [74, 26] width 104 height 45
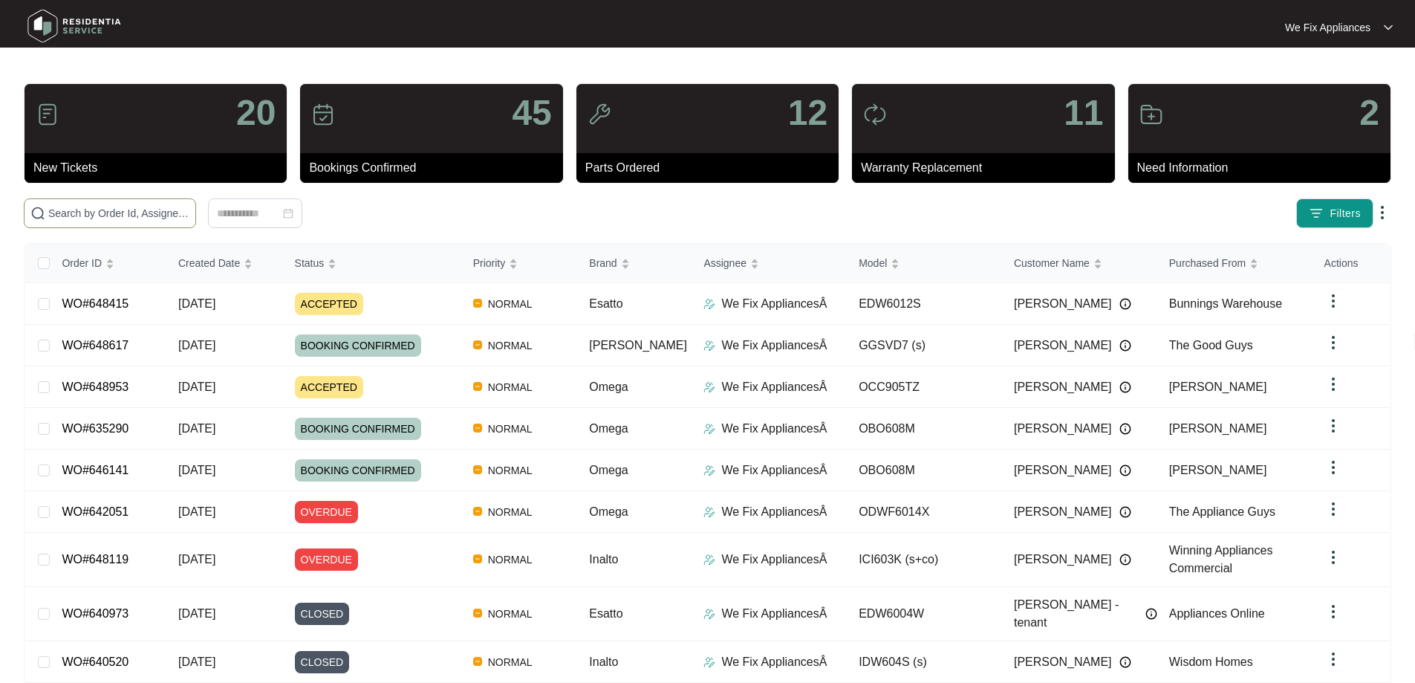
paste input "648415"
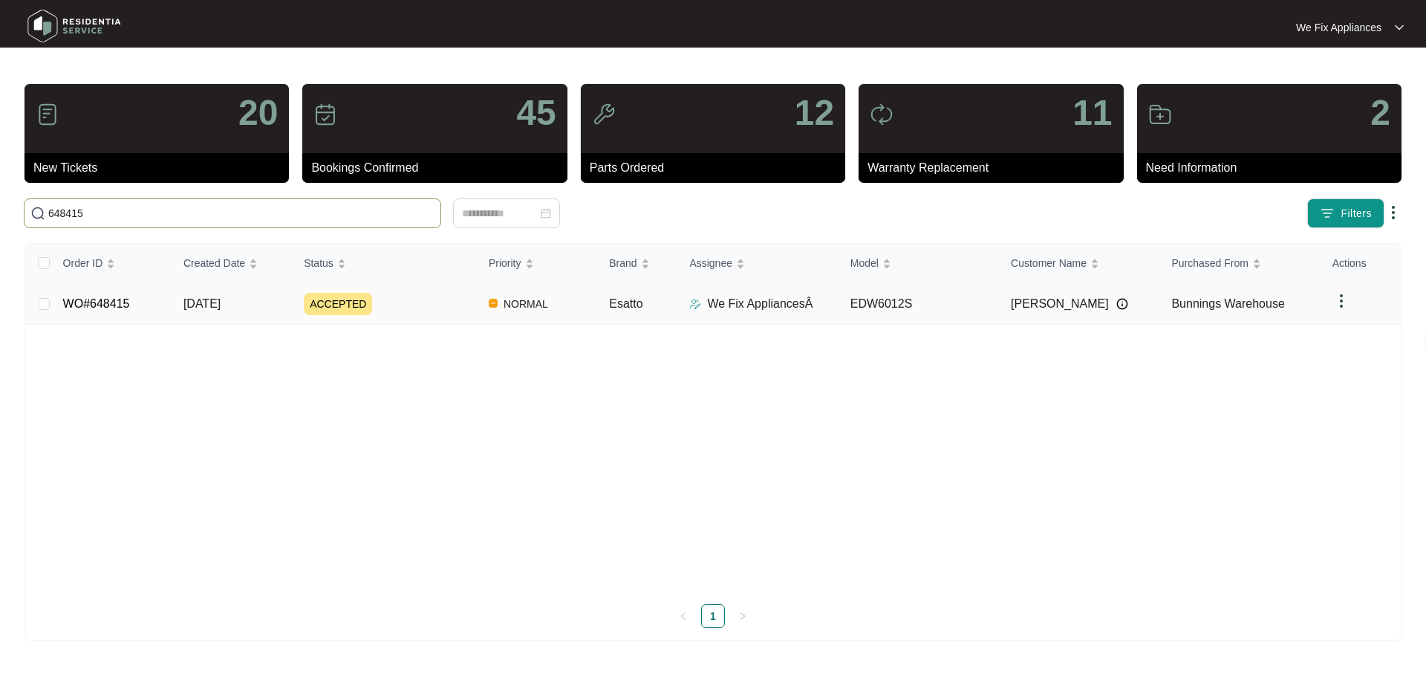
type input "648415"
click at [123, 297] on link "WO#648415" at bounding box center [96, 303] width 67 height 13
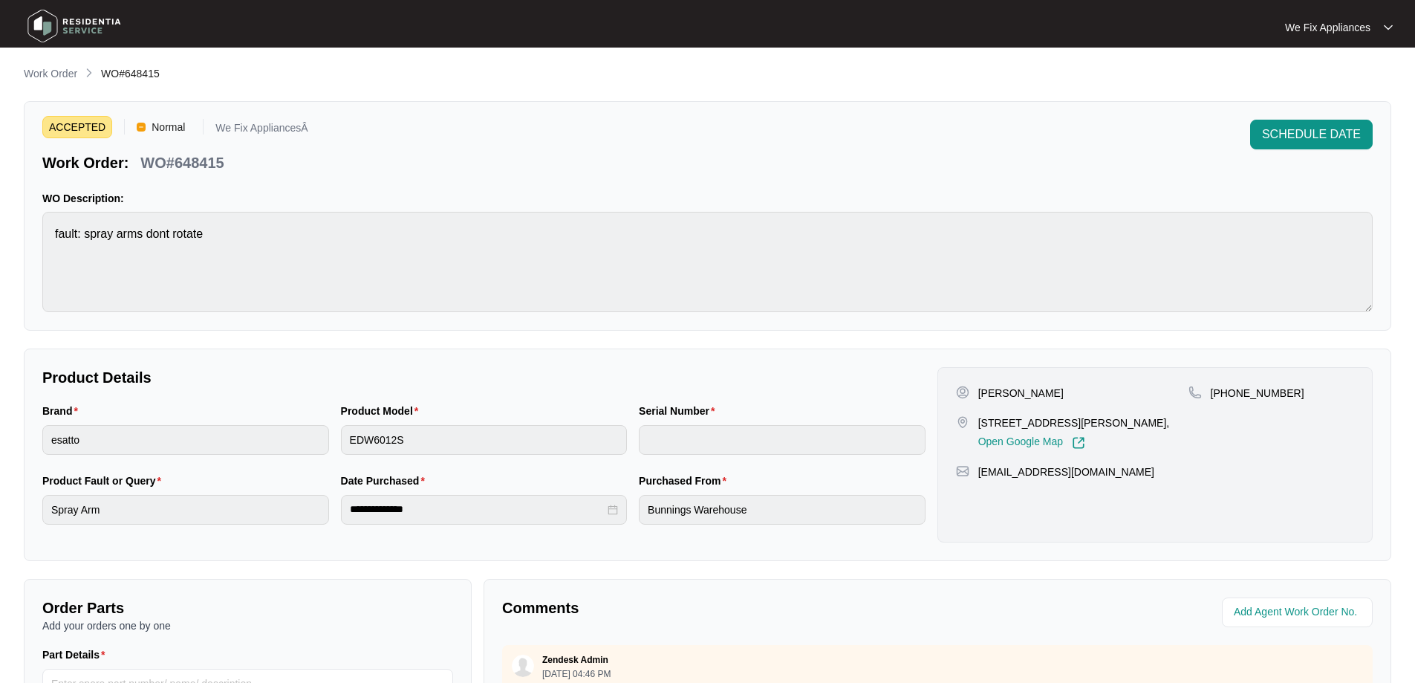
click at [1275, 139] on span "SCHEDULE DATE" at bounding box center [1311, 135] width 99 height 18
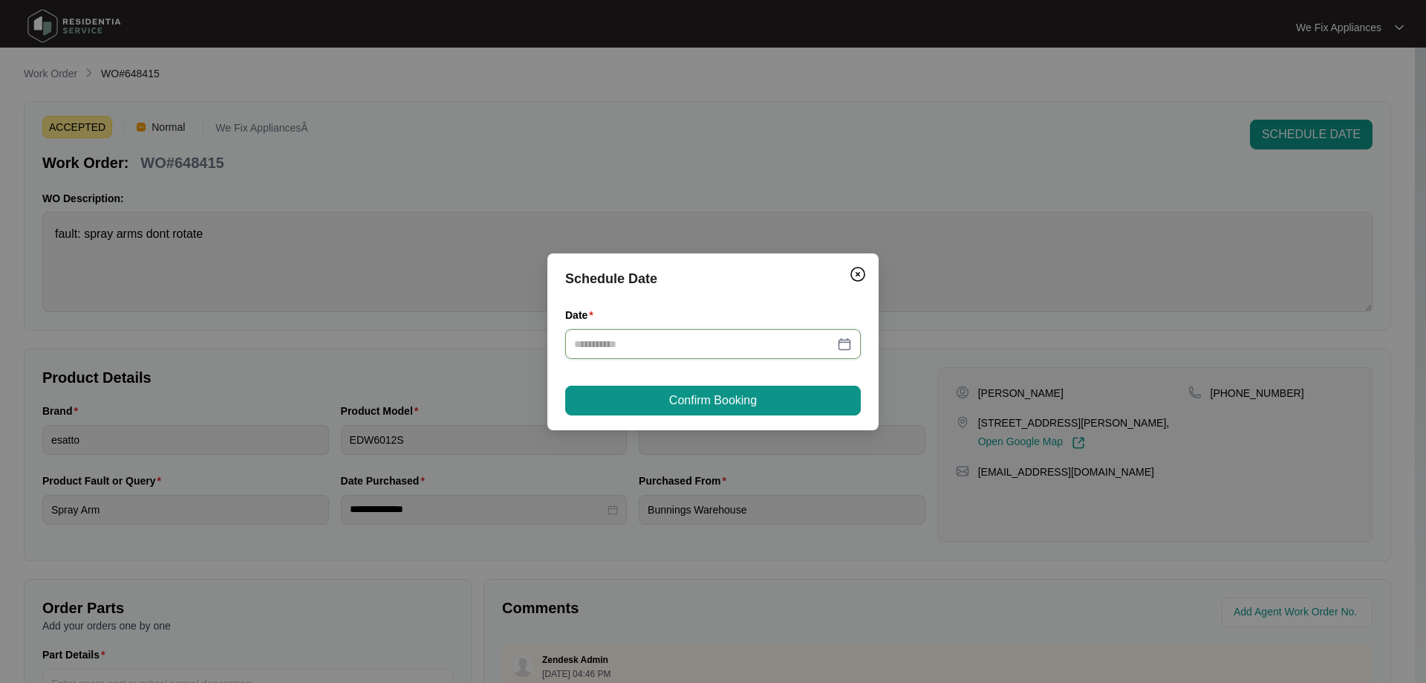
click at [669, 346] on input "Date" at bounding box center [704, 344] width 260 height 16
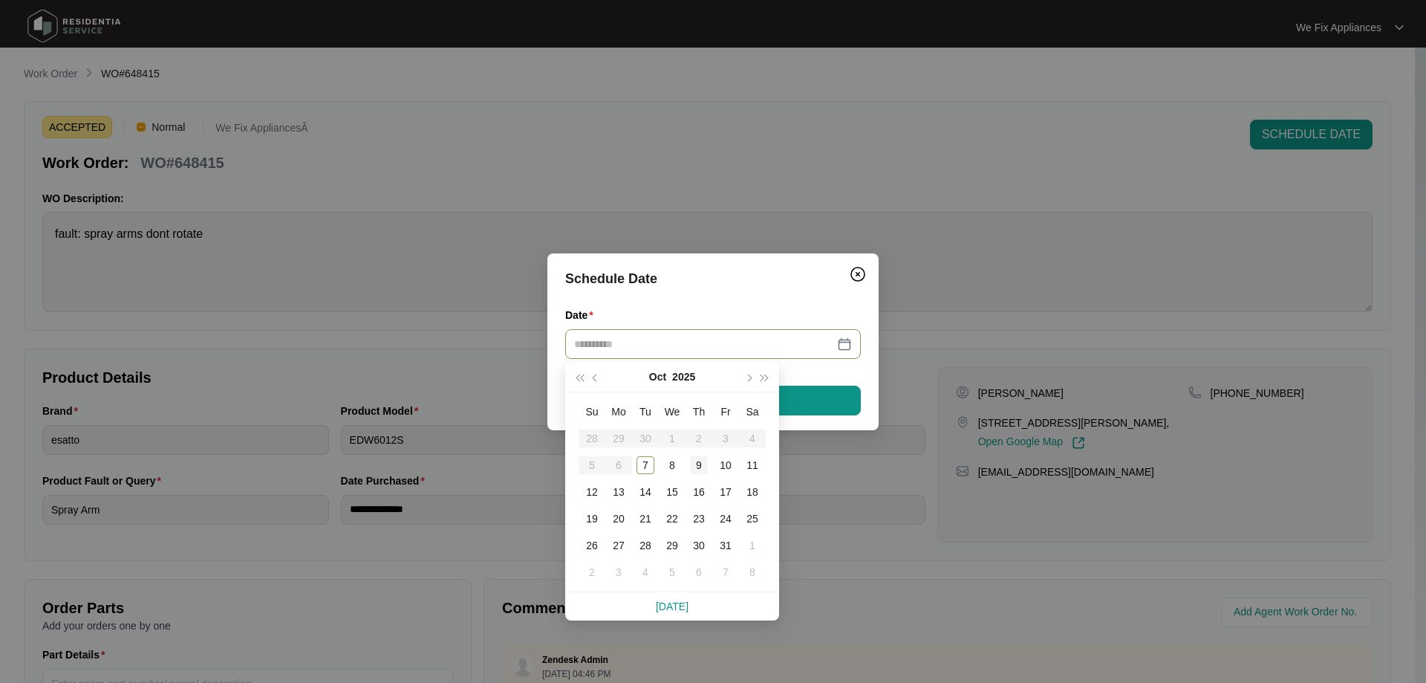
type input "**********"
click at [697, 463] on div "9" at bounding box center [699, 465] width 18 height 18
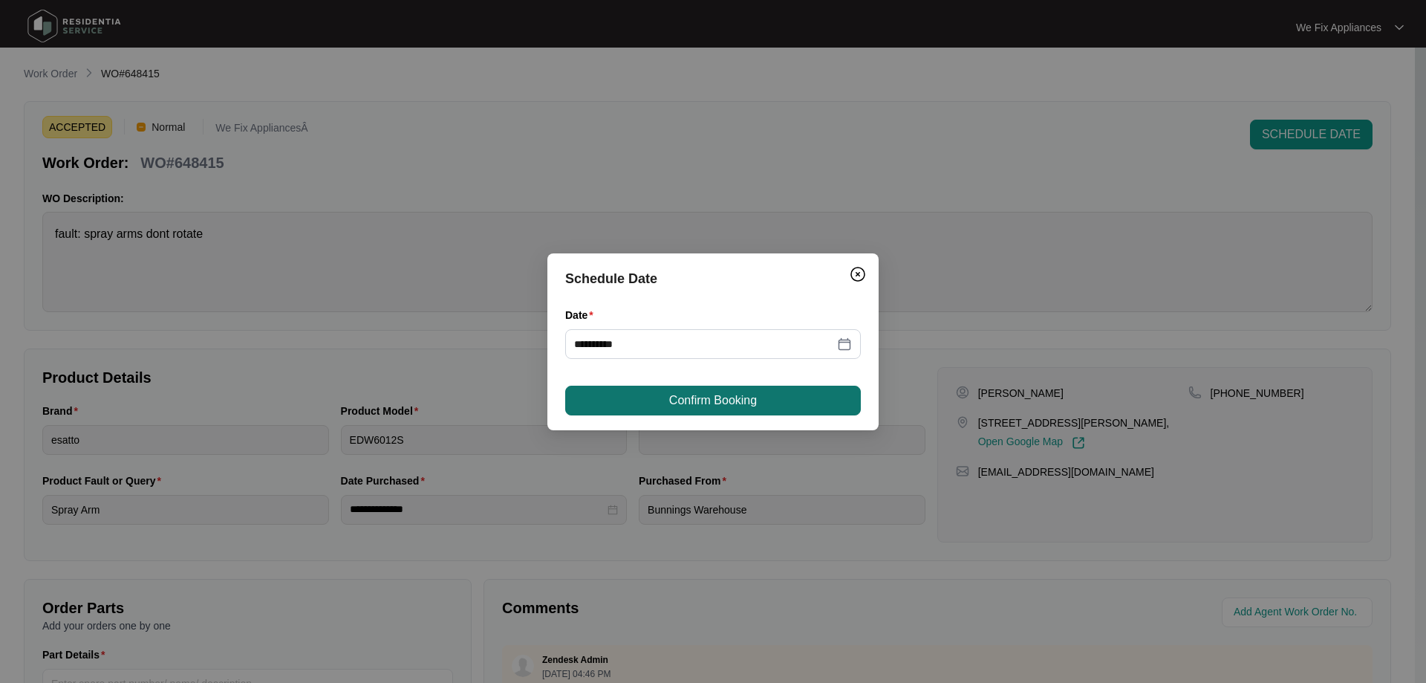
click at [712, 412] on button "Confirm Booking" at bounding box center [713, 401] width 296 height 30
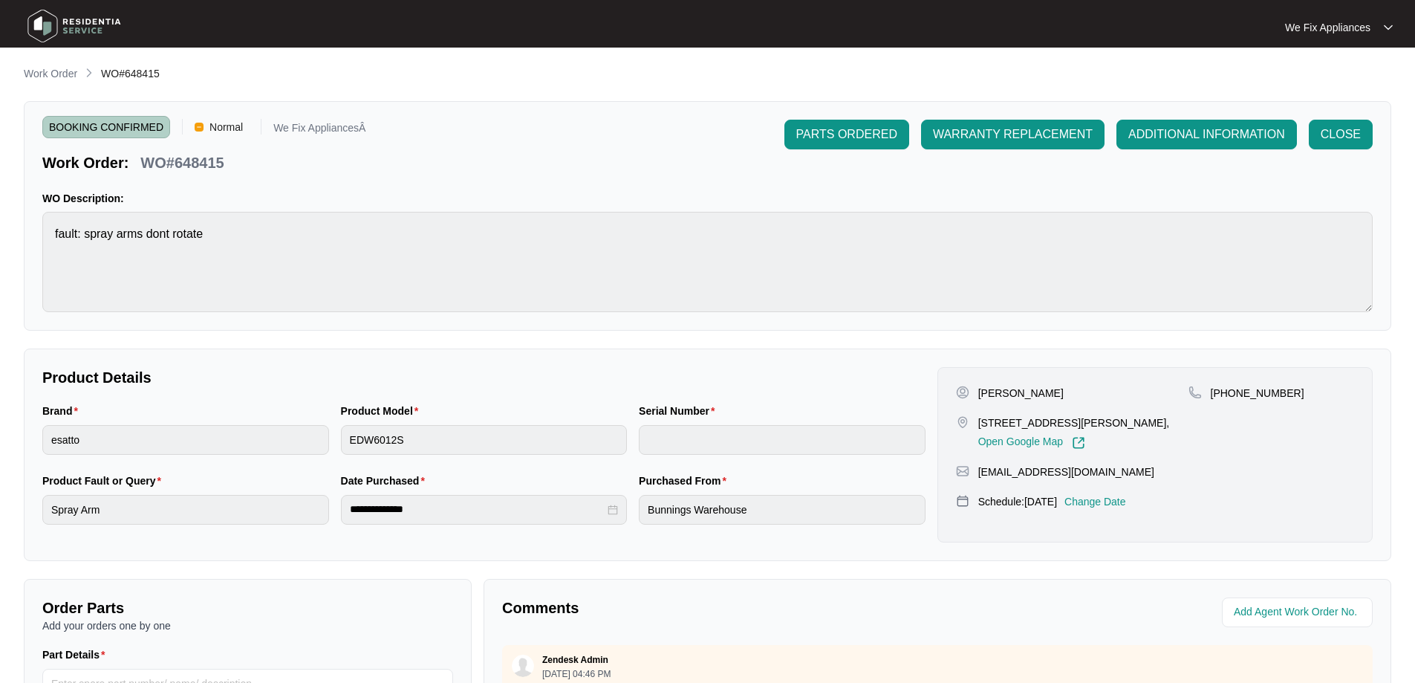
click at [88, 36] on img at bounding box center [74, 26] width 104 height 45
